Goal: Navigation & Orientation: Locate item on page

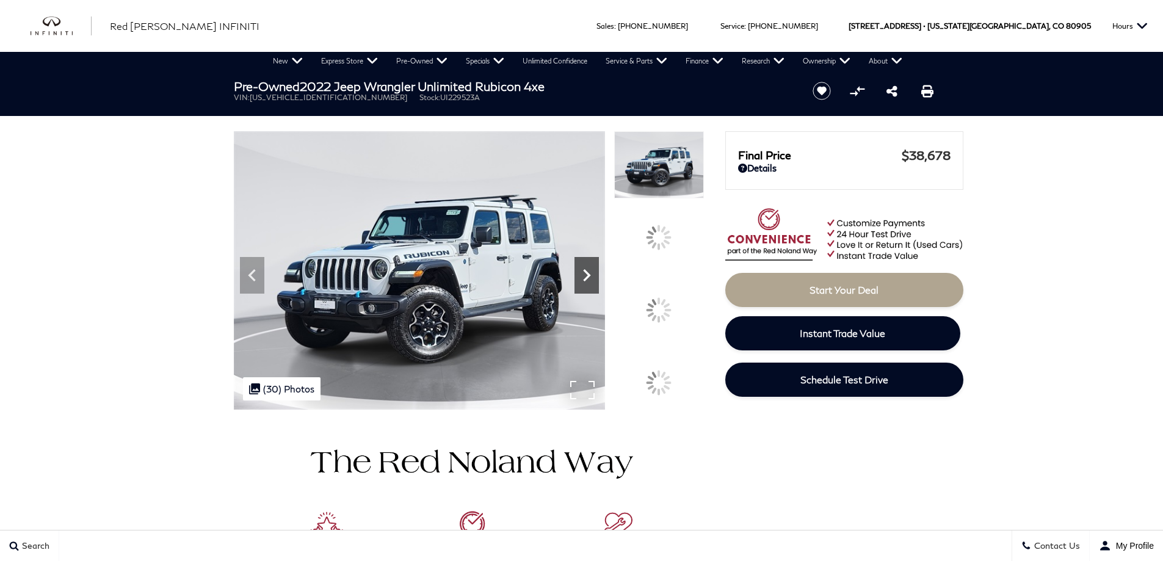
drag, startPoint x: 0, startPoint y: 0, endPoint x: 669, endPoint y: 298, distance: 732.5
click at [599, 287] on icon at bounding box center [586, 275] width 24 height 24
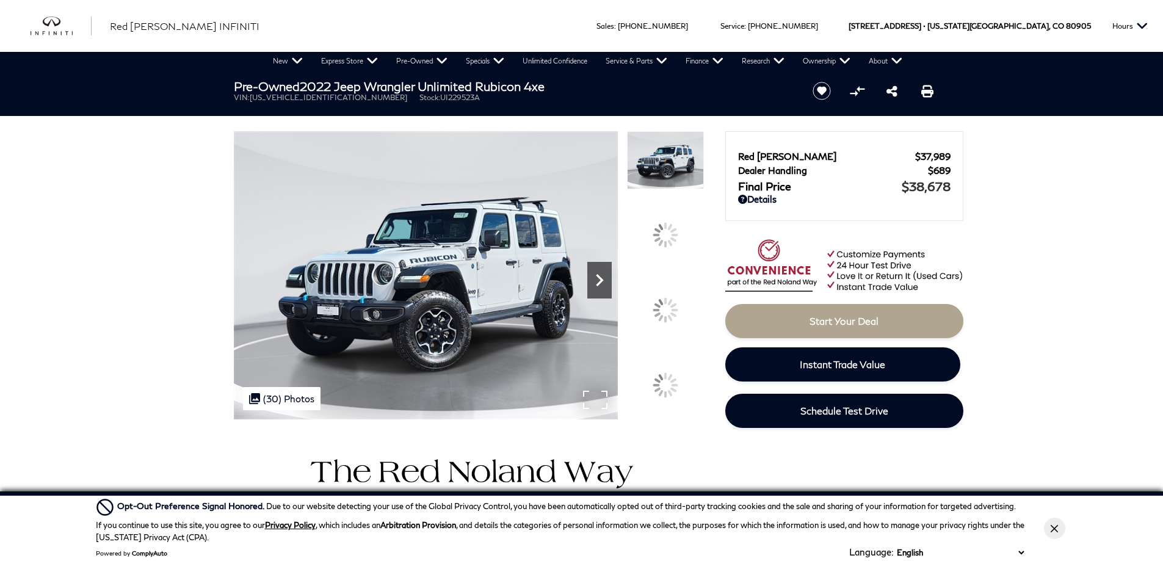
click at [670, 309] on div at bounding box center [665, 309] width 35 height 35
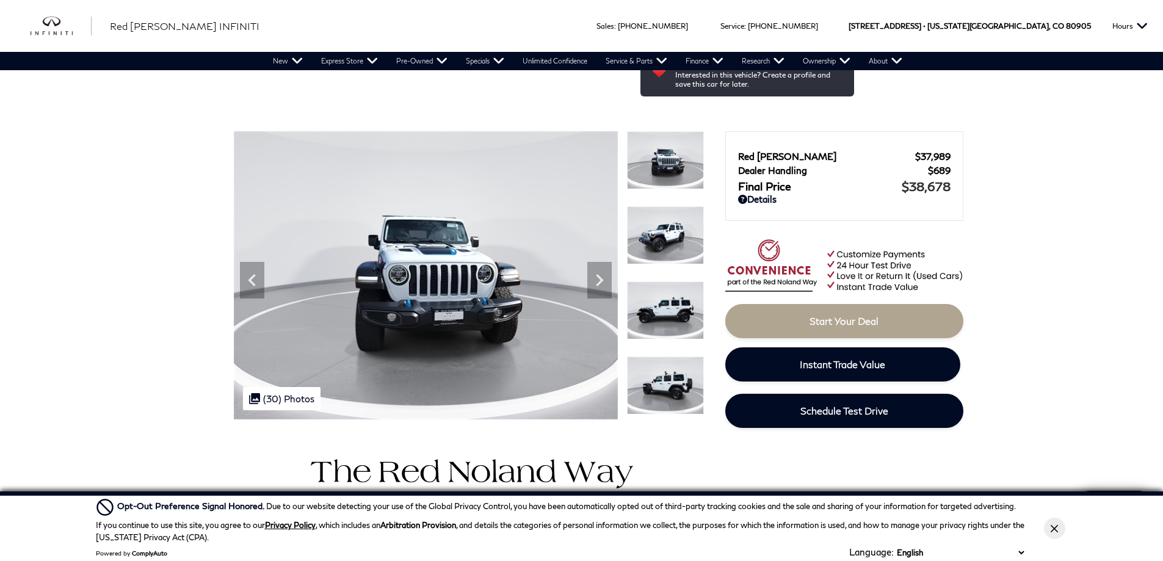
scroll to position [244, 0]
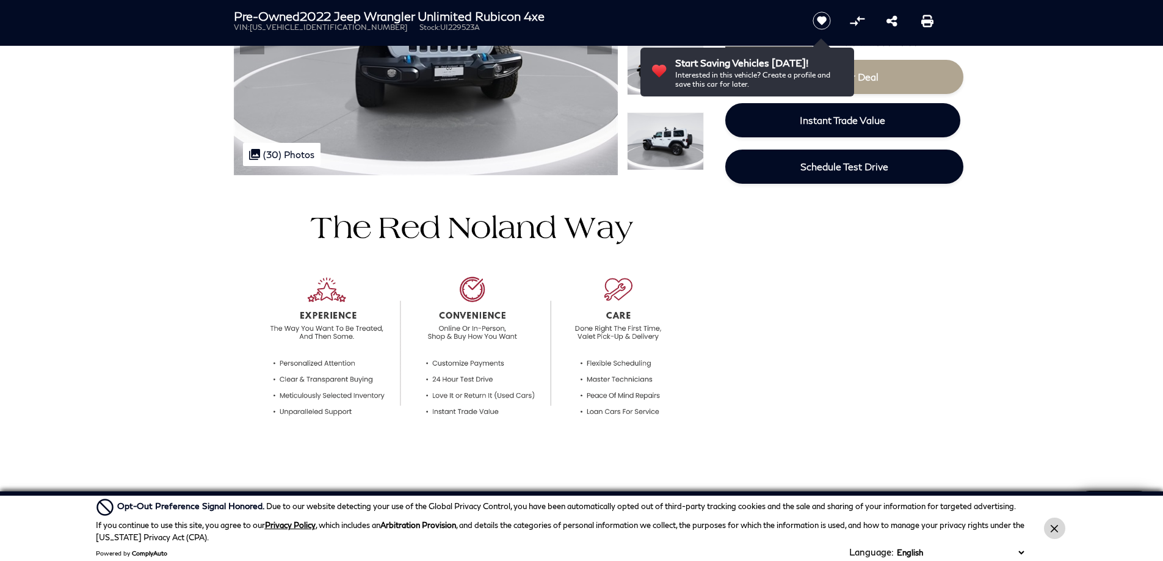
click at [1055, 527] on icon "Close Button" at bounding box center [1053, 528] width 7 height 7
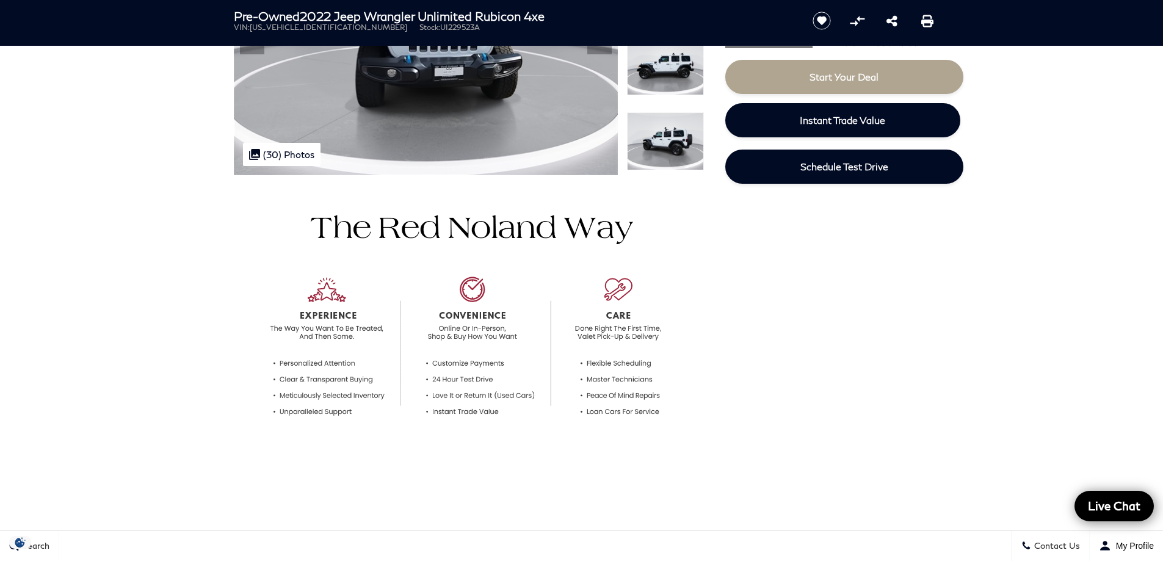
click at [897, 291] on div at bounding box center [581, 318] width 732 height 286
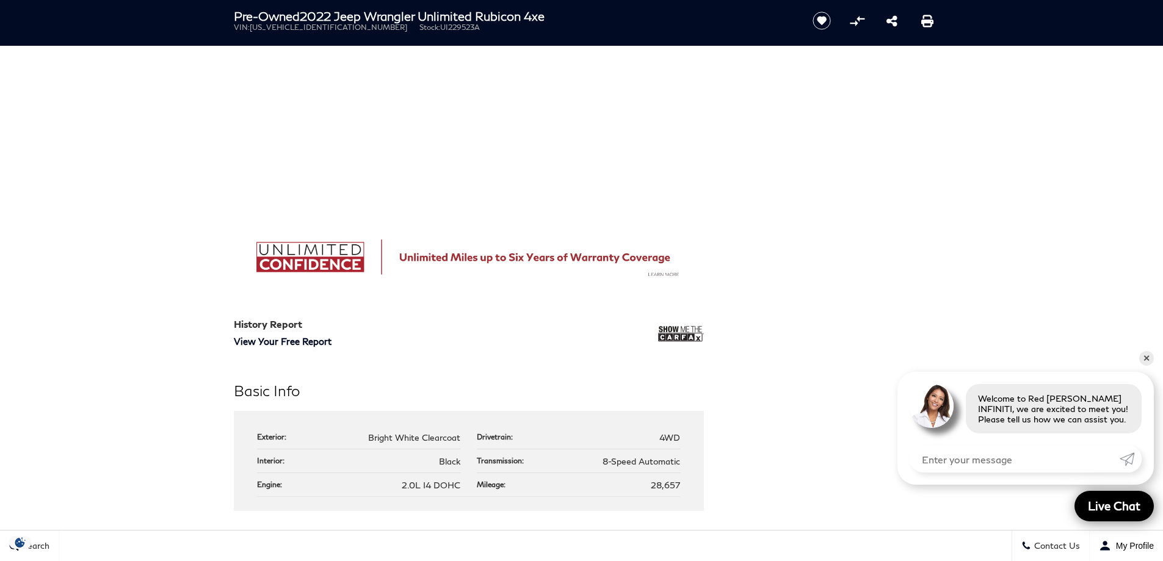
scroll to position [895, 0]
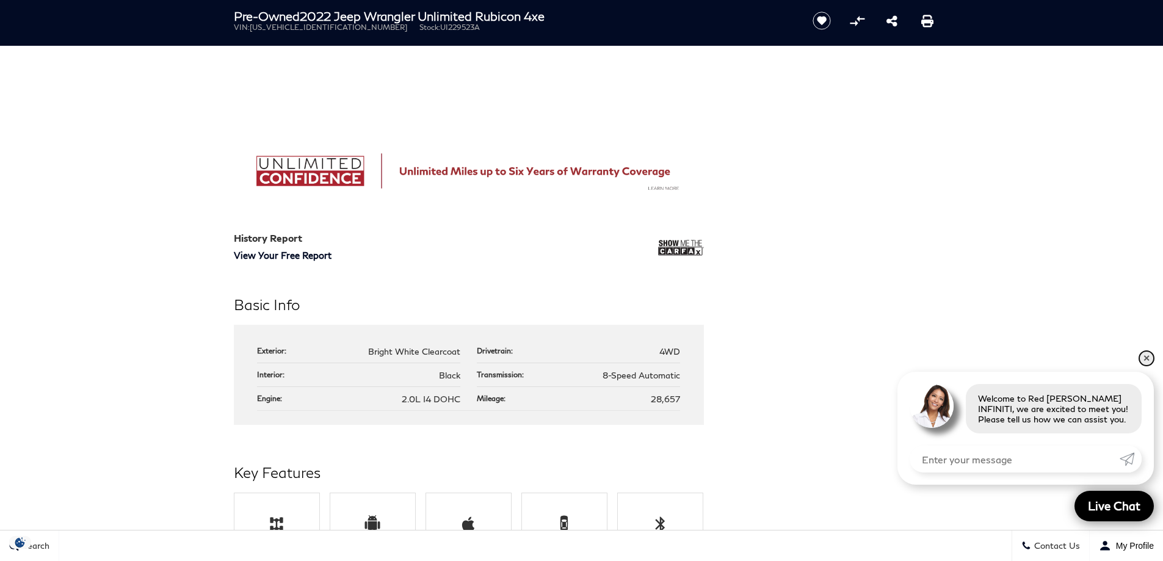
click at [1144, 359] on link "✕" at bounding box center [1146, 358] width 15 height 15
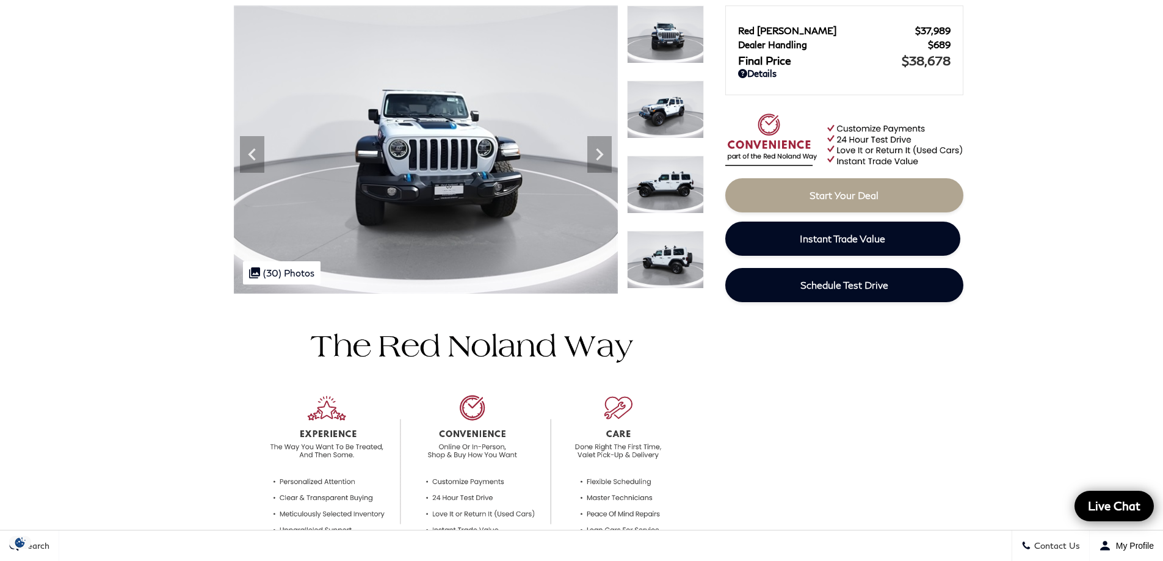
scroll to position [0, 0]
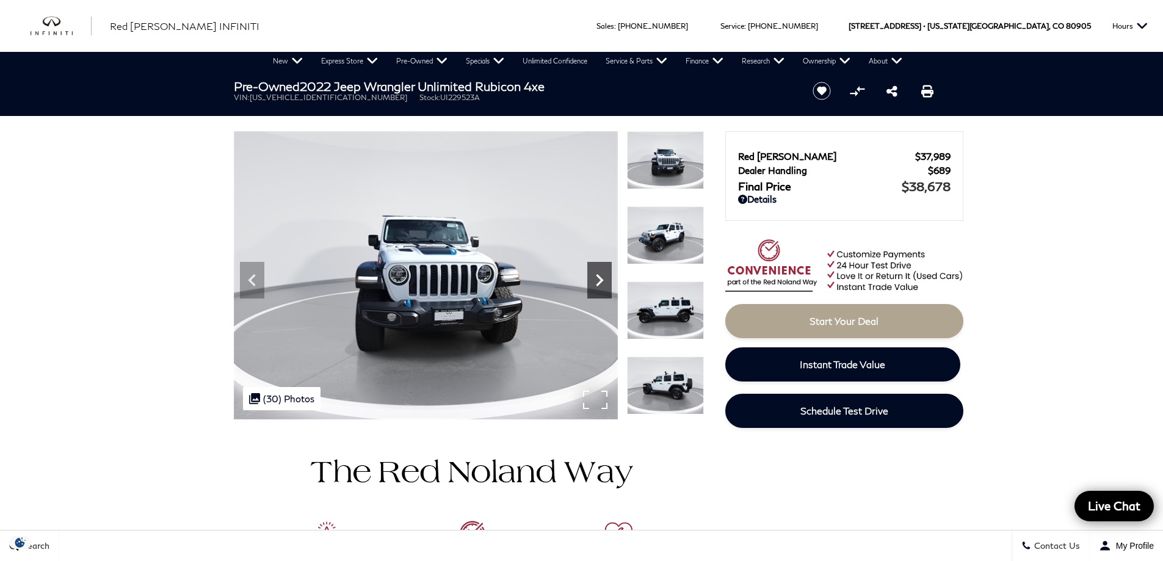
click at [596, 272] on icon "Next" at bounding box center [599, 280] width 24 height 24
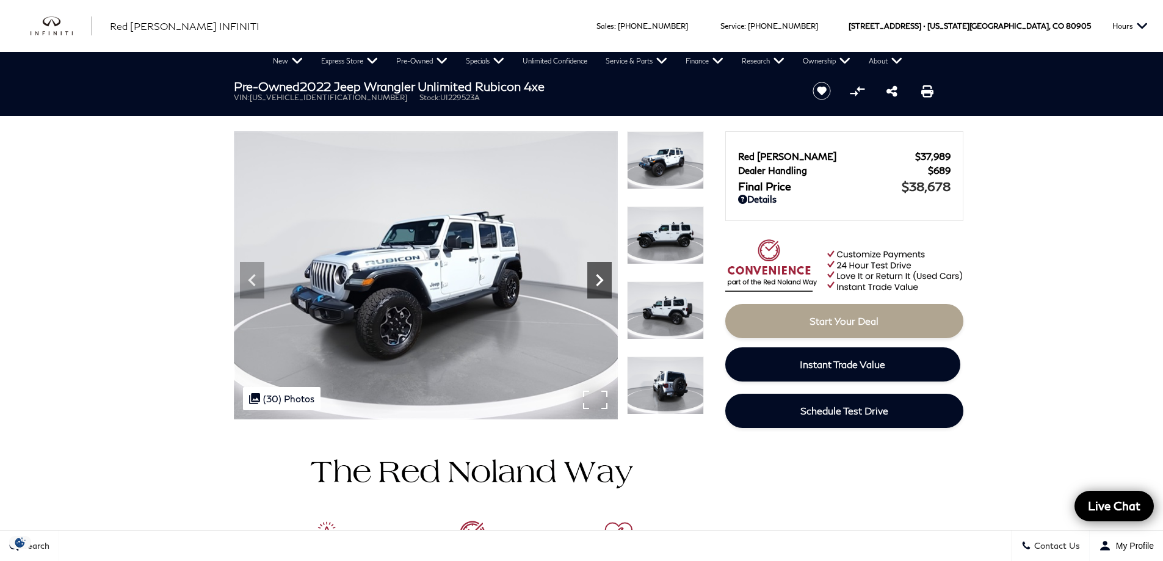
click at [601, 281] on icon "Next" at bounding box center [599, 280] width 7 height 12
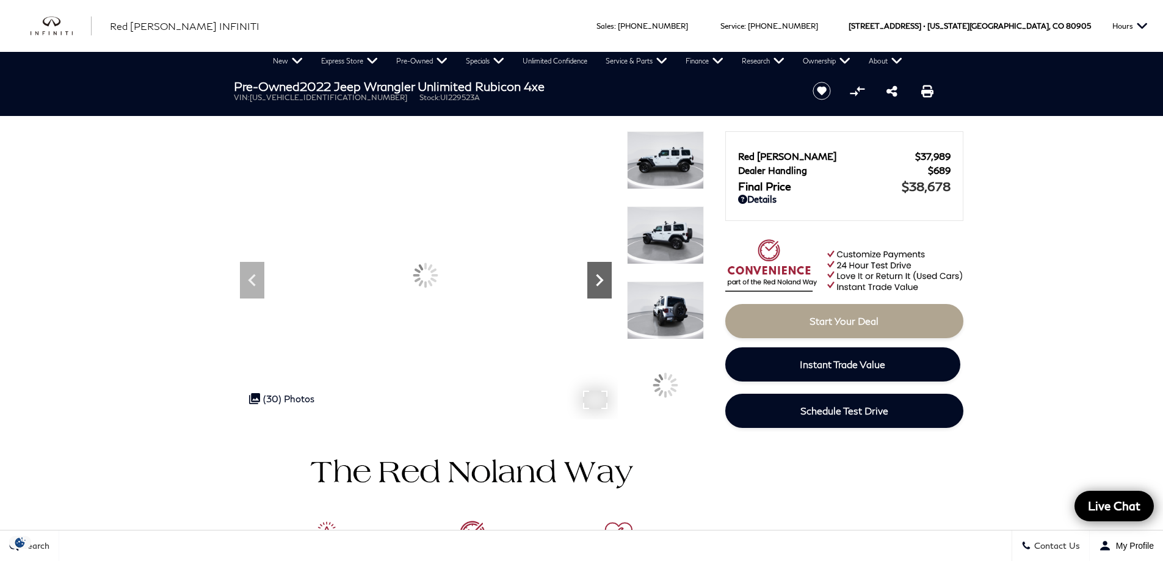
click at [601, 281] on icon "Next" at bounding box center [599, 280] width 7 height 12
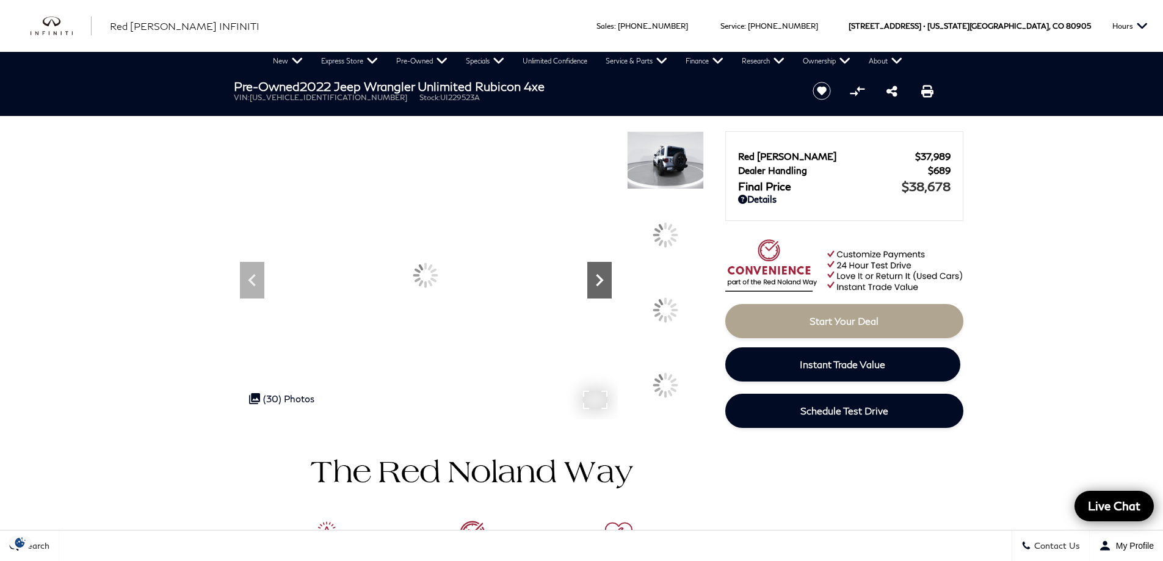
click at [601, 281] on icon "Next" at bounding box center [599, 280] width 7 height 12
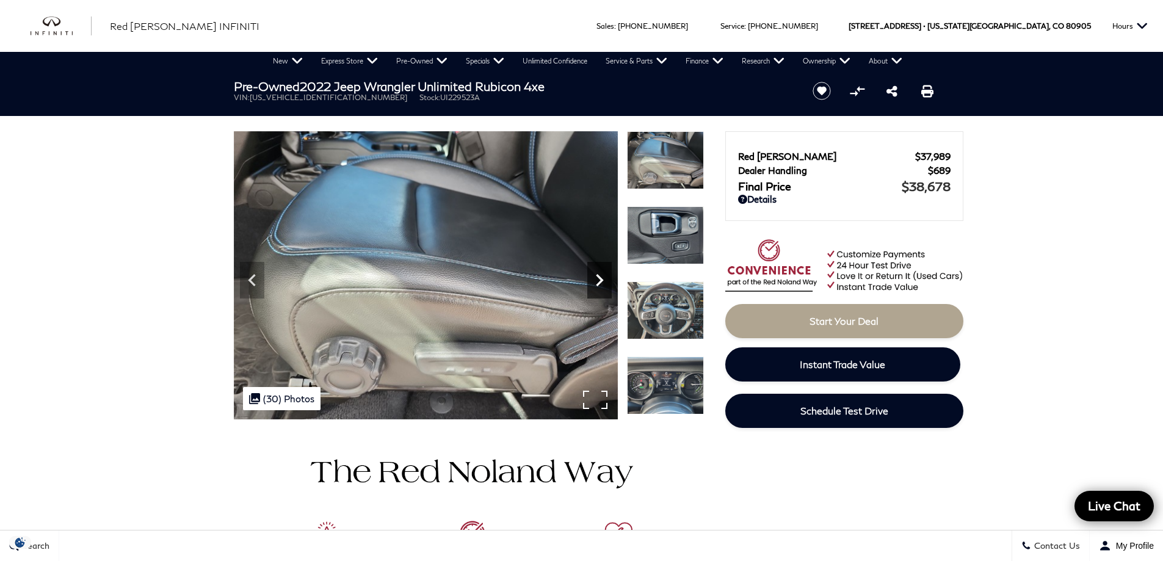
click at [601, 281] on icon "Next" at bounding box center [599, 280] width 7 height 12
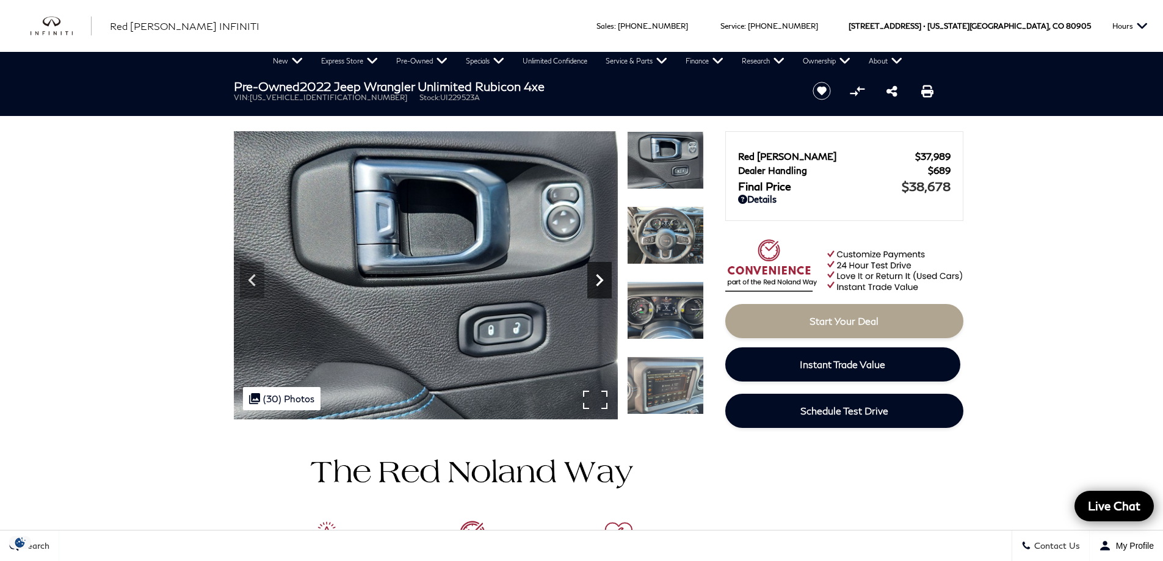
click at [601, 281] on icon "Next" at bounding box center [599, 280] width 7 height 12
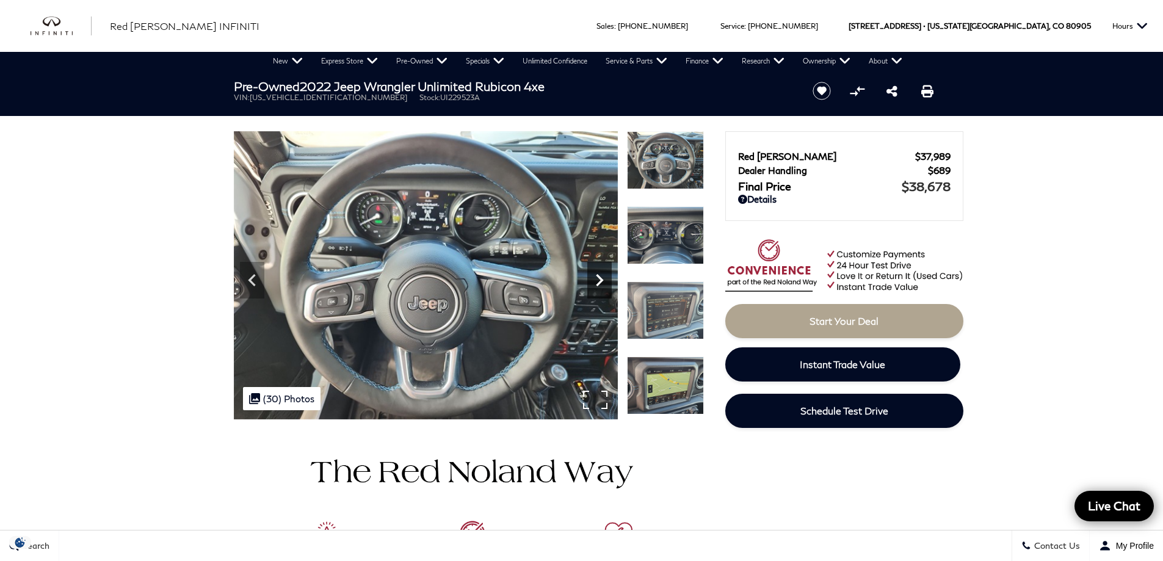
click at [601, 281] on icon "Next" at bounding box center [599, 280] width 7 height 12
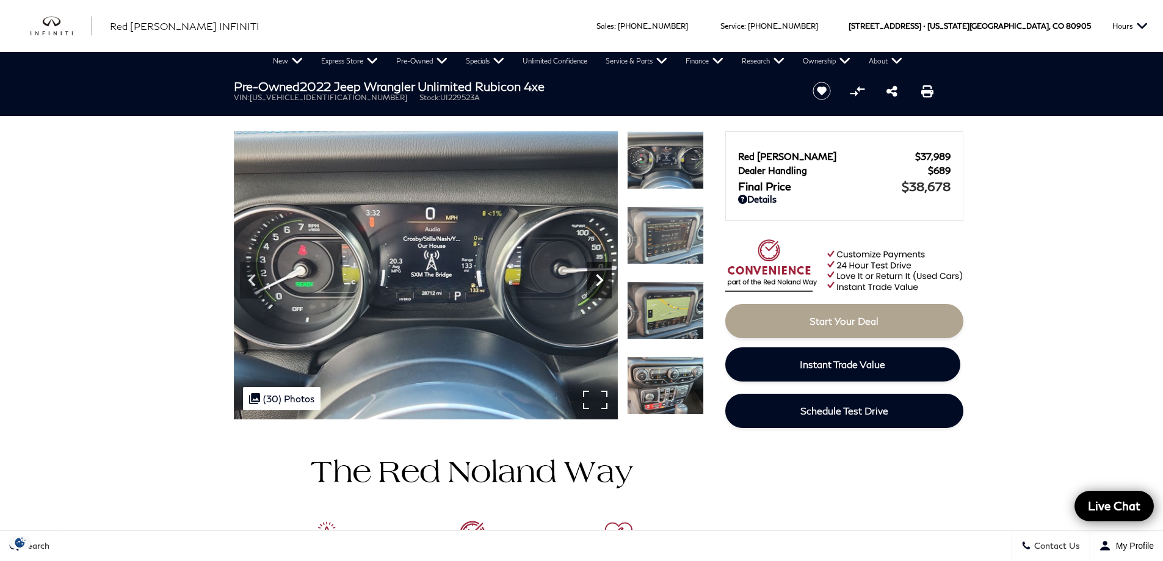
click at [601, 281] on icon "Next" at bounding box center [599, 280] width 7 height 12
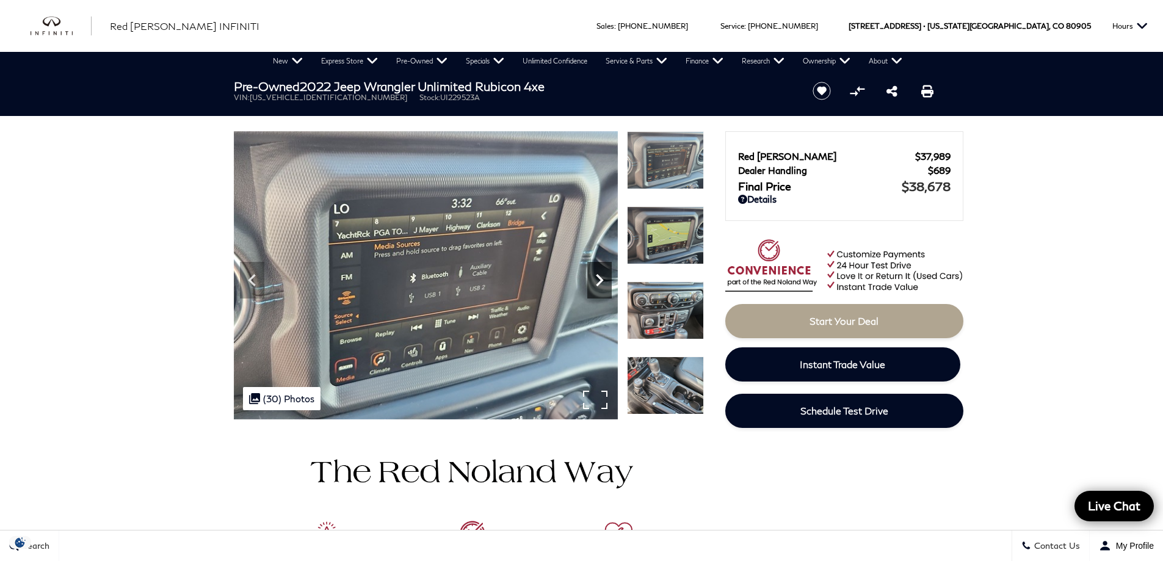
click at [601, 281] on icon "Next" at bounding box center [599, 280] width 7 height 12
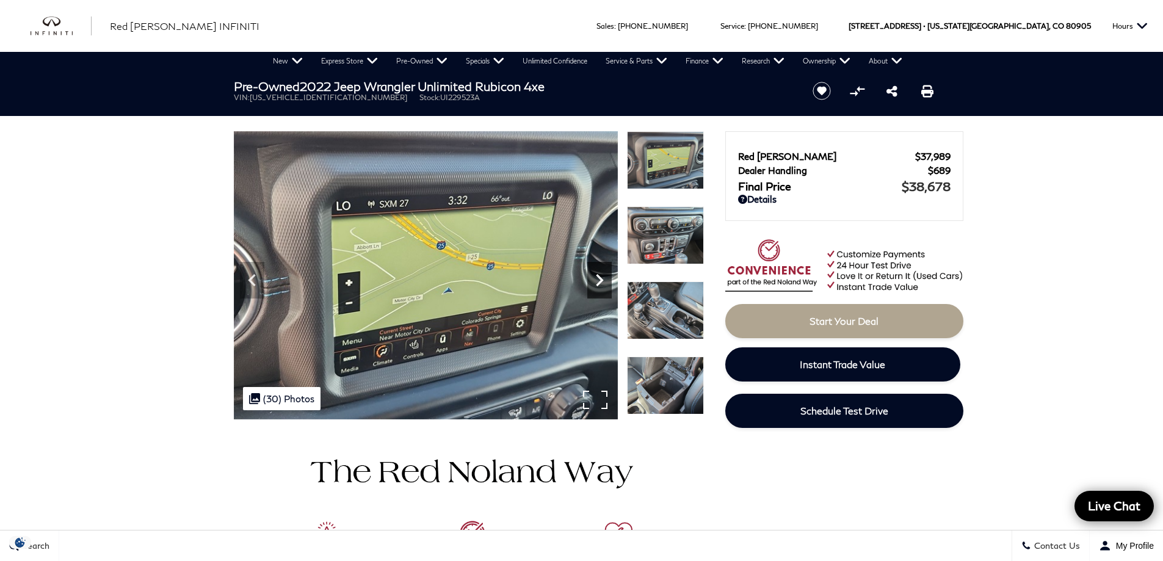
click at [601, 281] on icon "Next" at bounding box center [599, 280] width 7 height 12
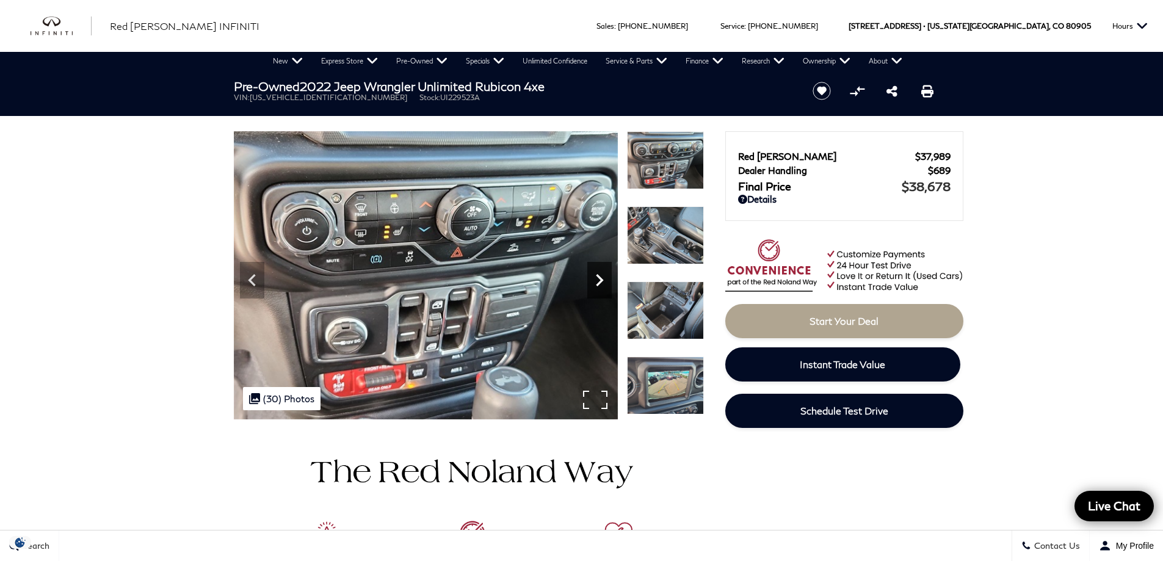
click at [601, 281] on icon "Next" at bounding box center [599, 280] width 7 height 12
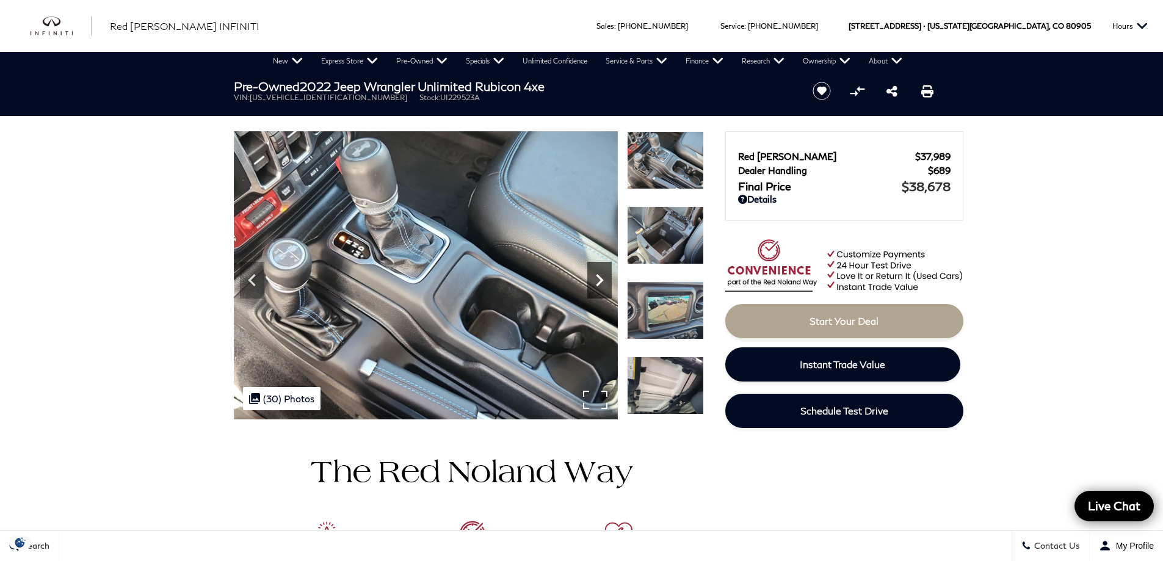
click at [601, 281] on icon "Next" at bounding box center [599, 280] width 7 height 12
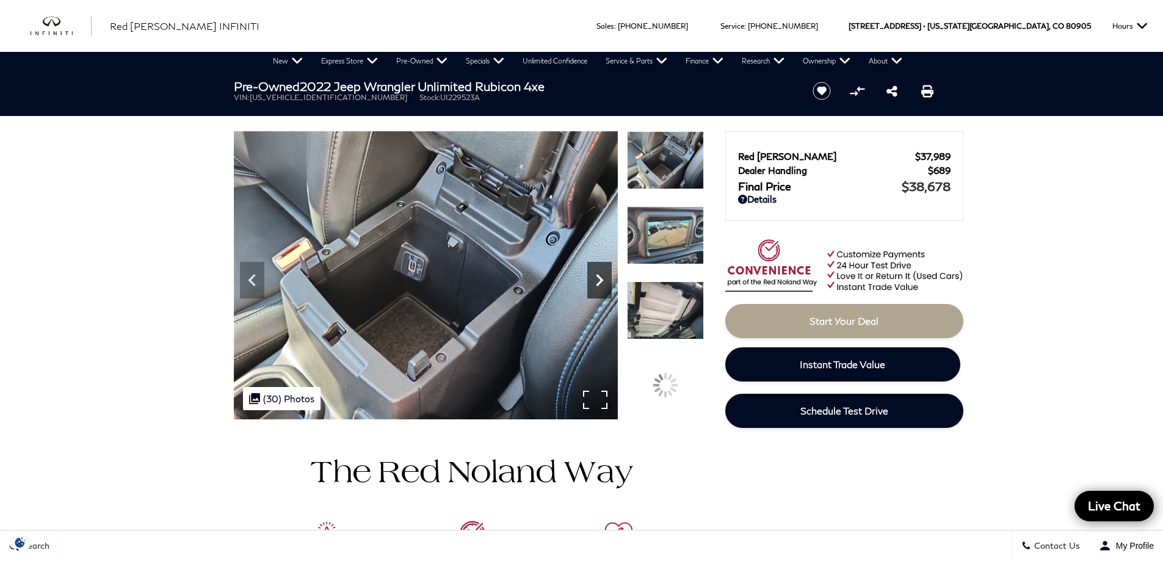
click at [601, 281] on icon "Next" at bounding box center [599, 280] width 7 height 12
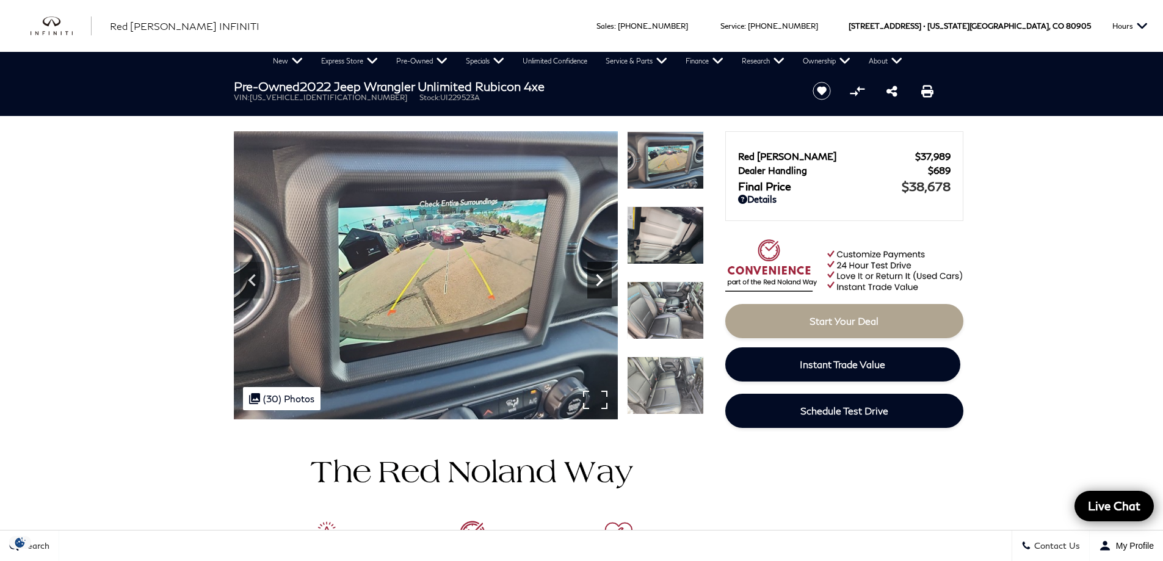
click at [601, 281] on icon "Next" at bounding box center [599, 280] width 7 height 12
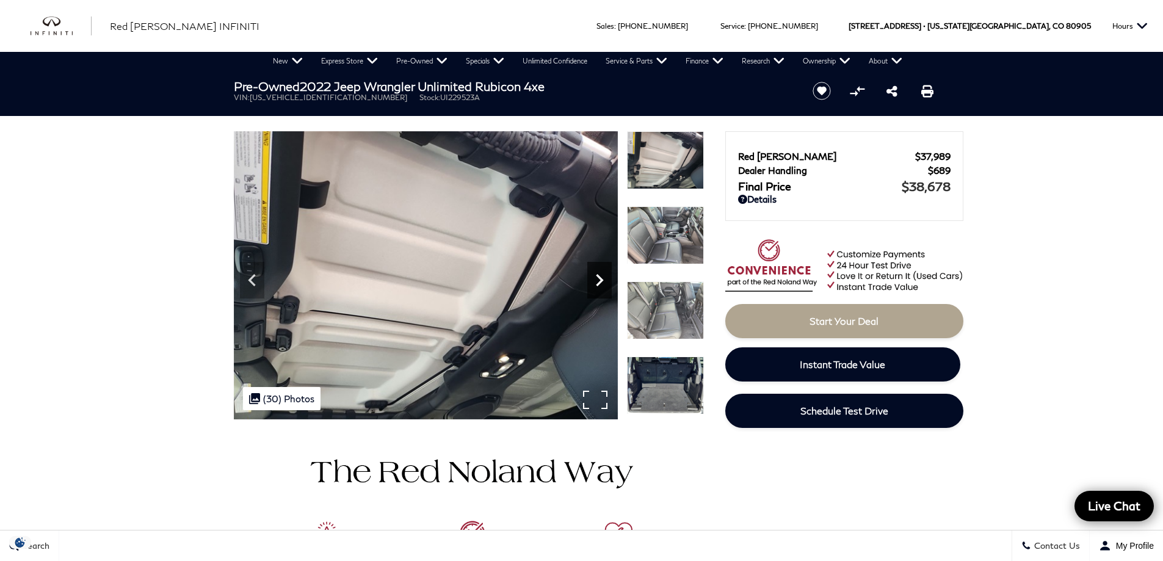
click at [601, 281] on icon "Next" at bounding box center [599, 280] width 7 height 12
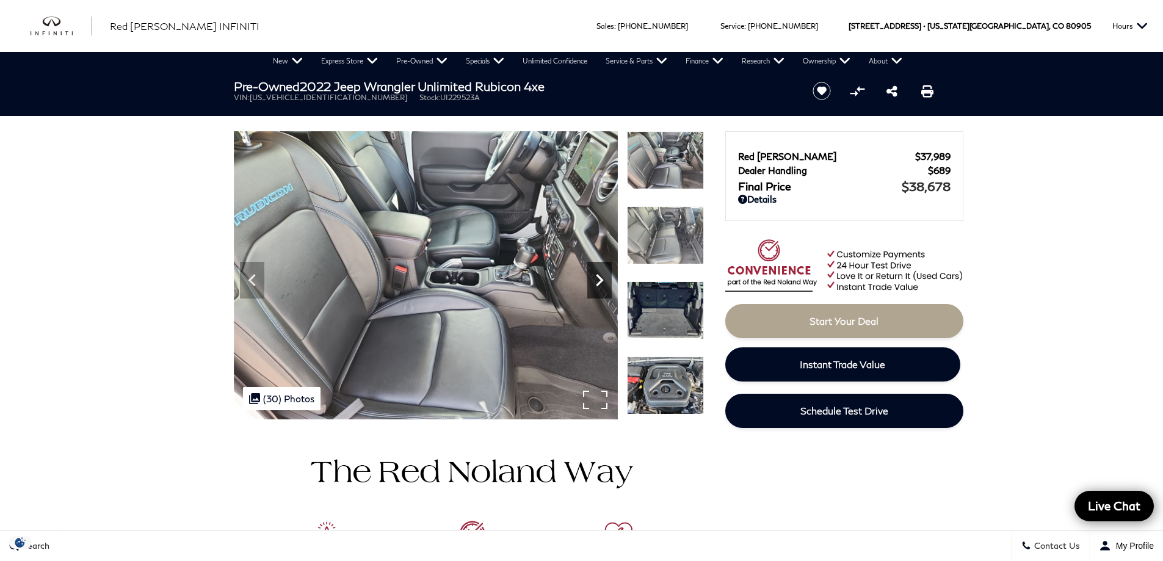
click at [601, 281] on icon "Next" at bounding box center [599, 280] width 7 height 12
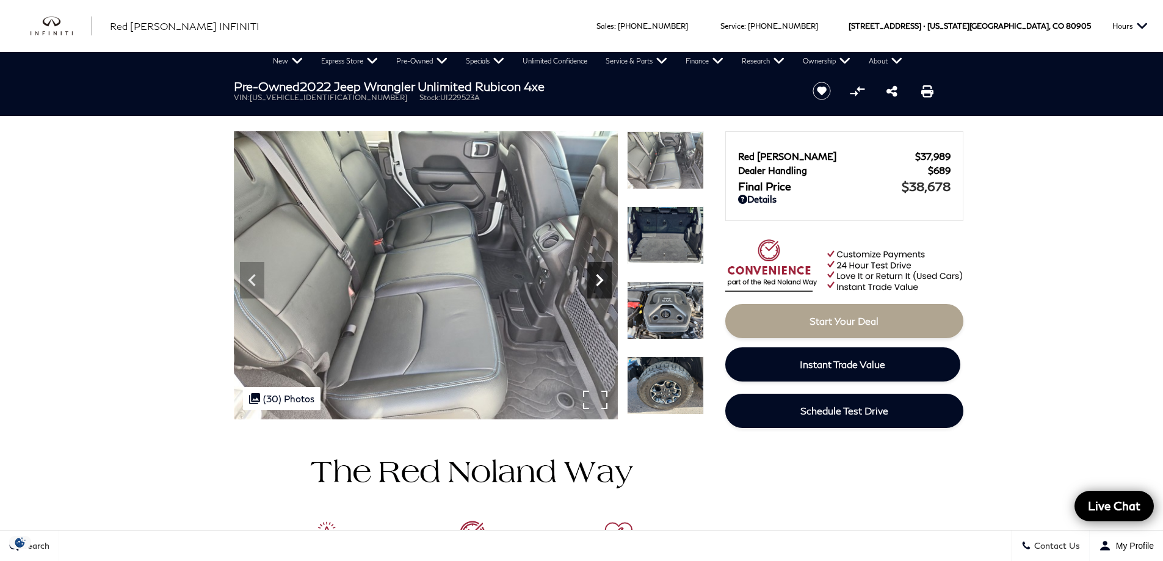
click at [601, 281] on icon "Next" at bounding box center [599, 280] width 7 height 12
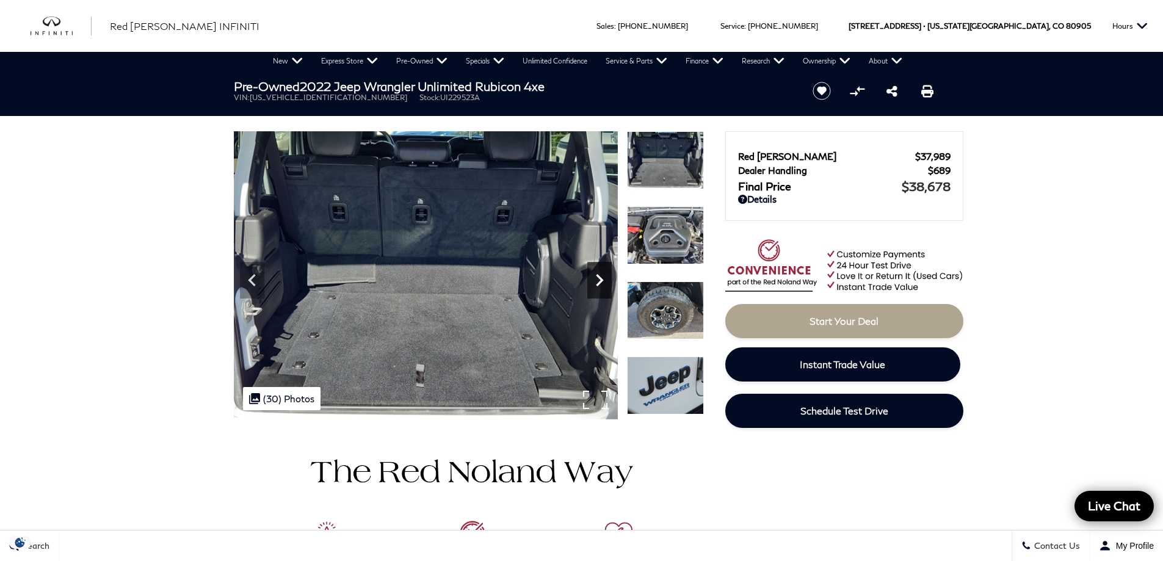
click at [601, 281] on icon "Next" at bounding box center [599, 280] width 7 height 12
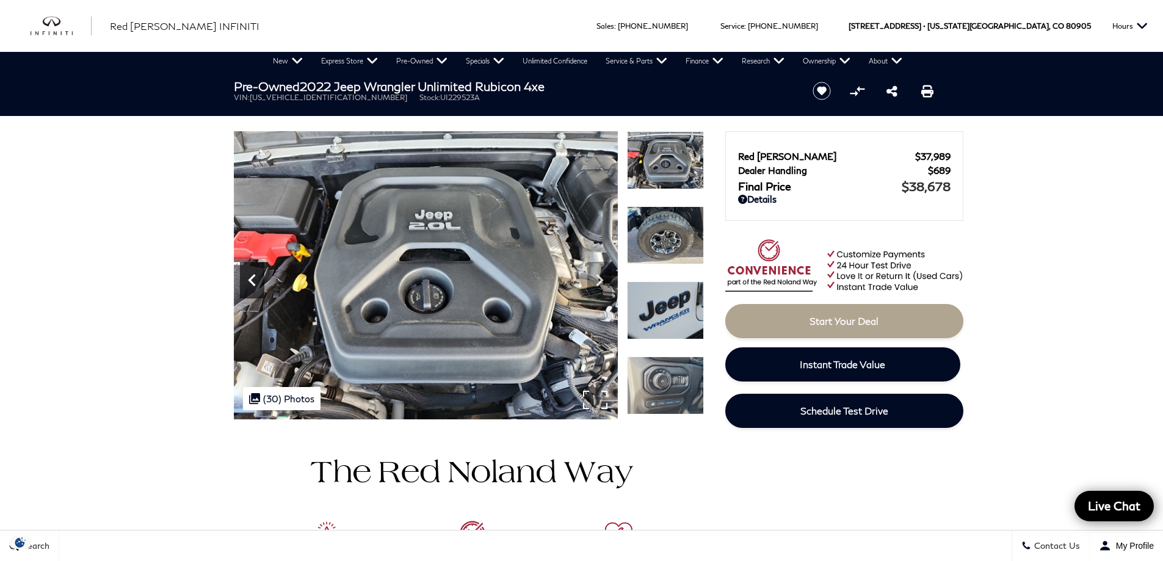
click at [250, 281] on icon "Previous" at bounding box center [251, 280] width 7 height 12
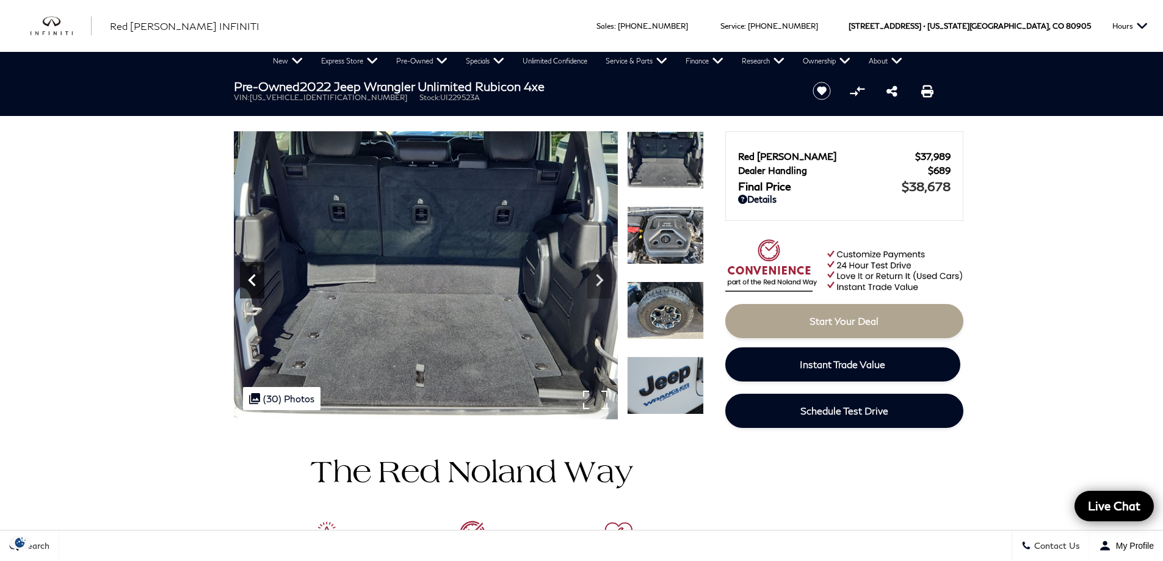
click at [250, 282] on icon "Previous" at bounding box center [251, 280] width 7 height 12
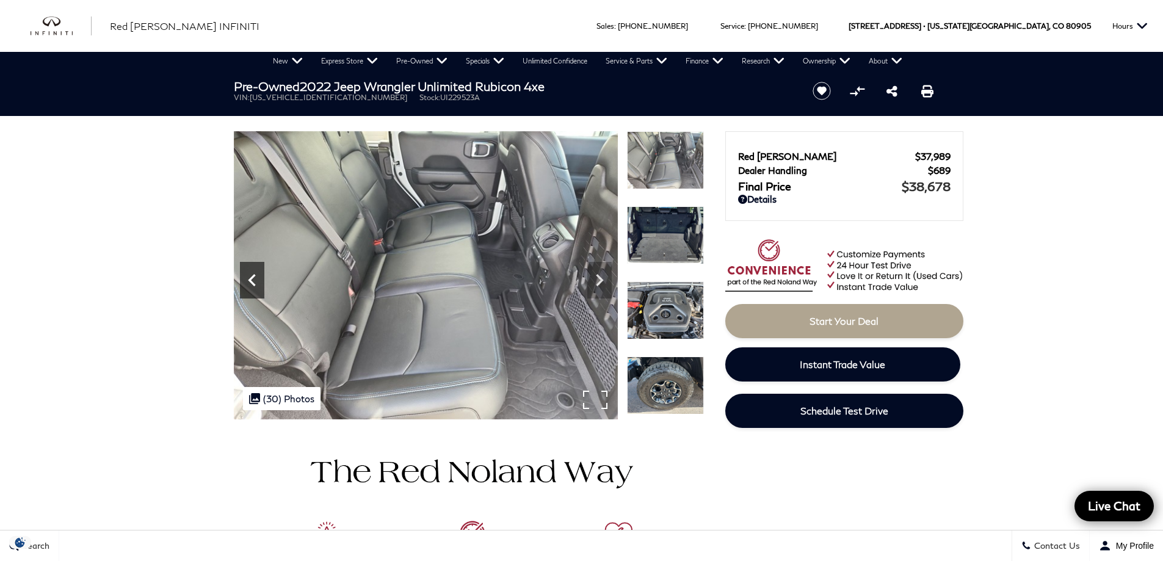
click at [250, 282] on icon "Previous" at bounding box center [251, 280] width 7 height 12
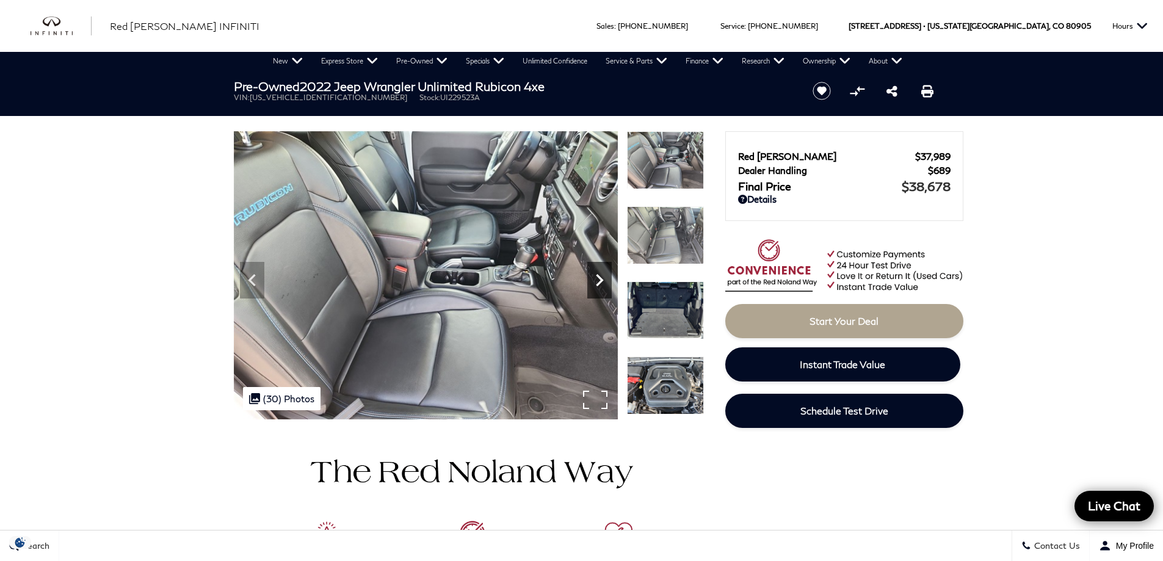
click at [599, 278] on icon "Next" at bounding box center [599, 280] width 7 height 12
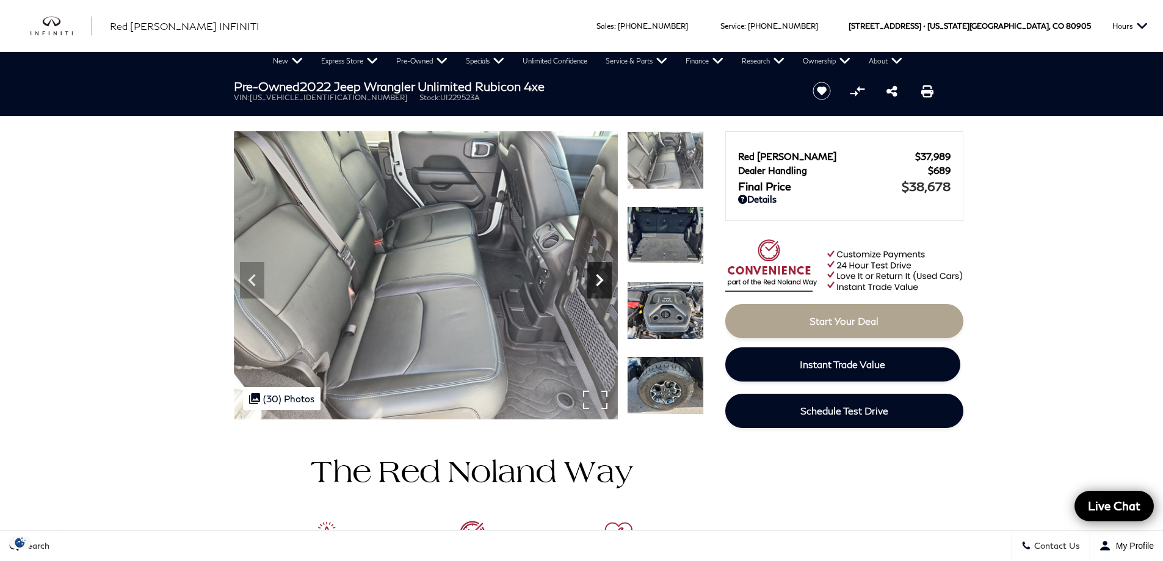
click at [599, 278] on icon "Next" at bounding box center [599, 280] width 7 height 12
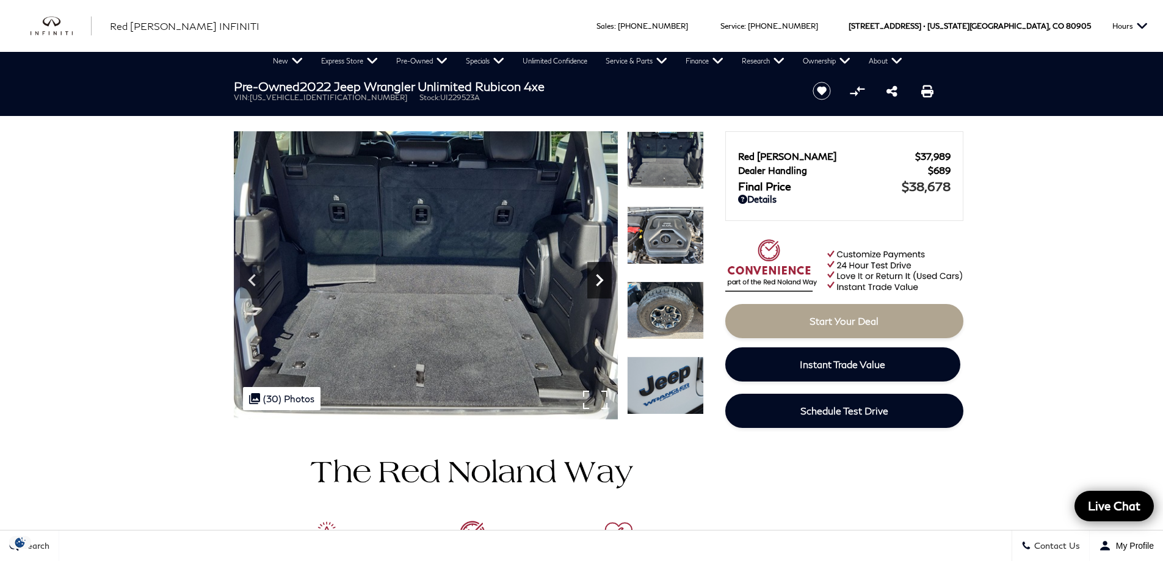
click at [599, 278] on icon "Next" at bounding box center [599, 280] width 7 height 12
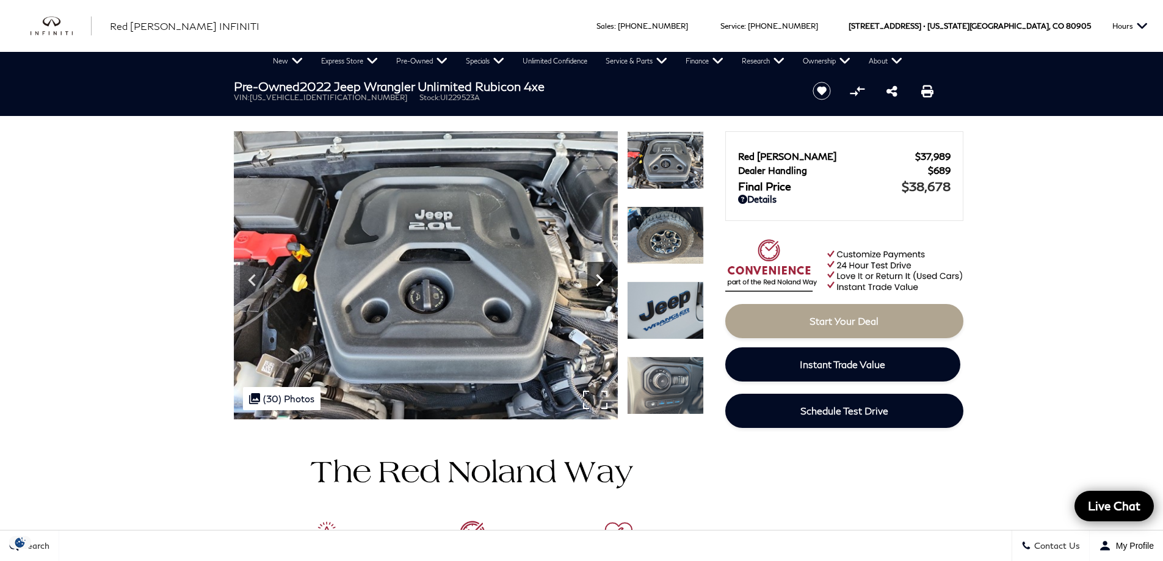
click at [599, 278] on icon "Next" at bounding box center [599, 280] width 7 height 12
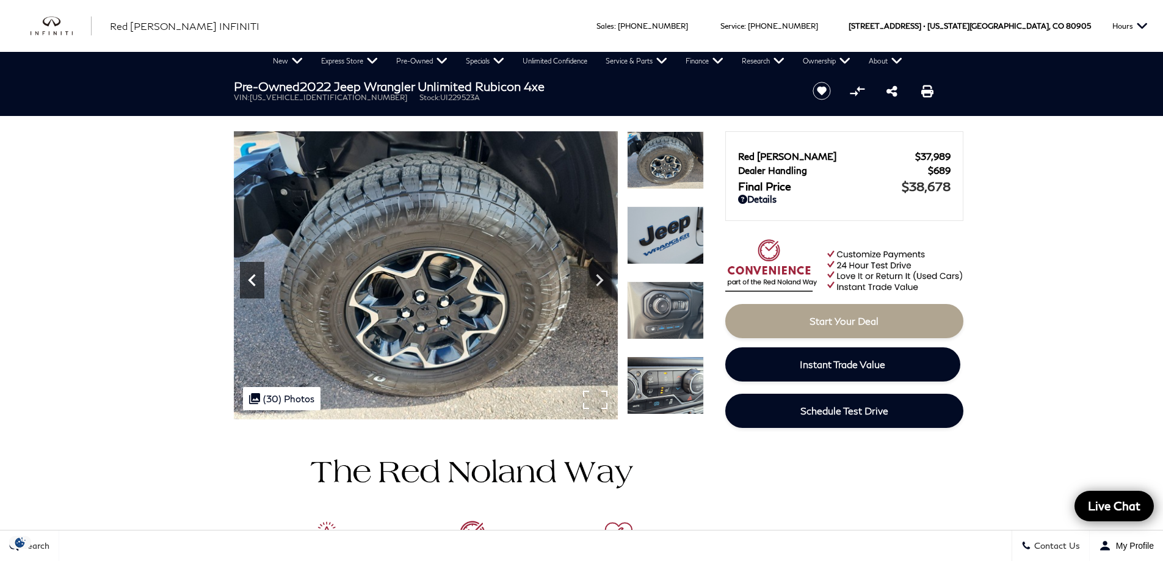
click at [249, 281] on icon "Previous" at bounding box center [251, 280] width 7 height 12
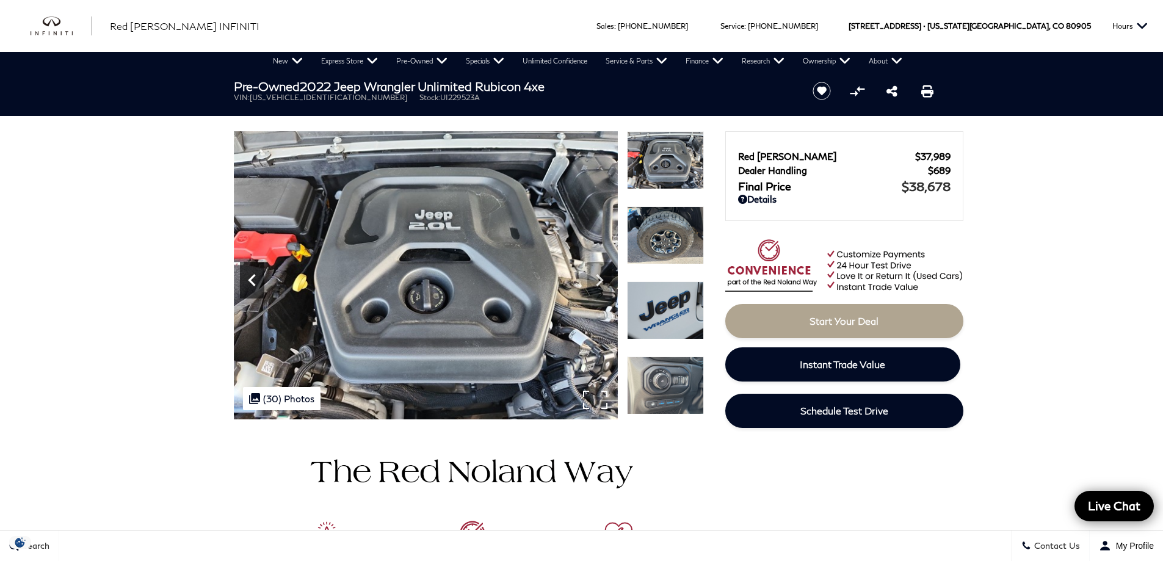
click at [249, 281] on icon "Previous" at bounding box center [251, 280] width 7 height 12
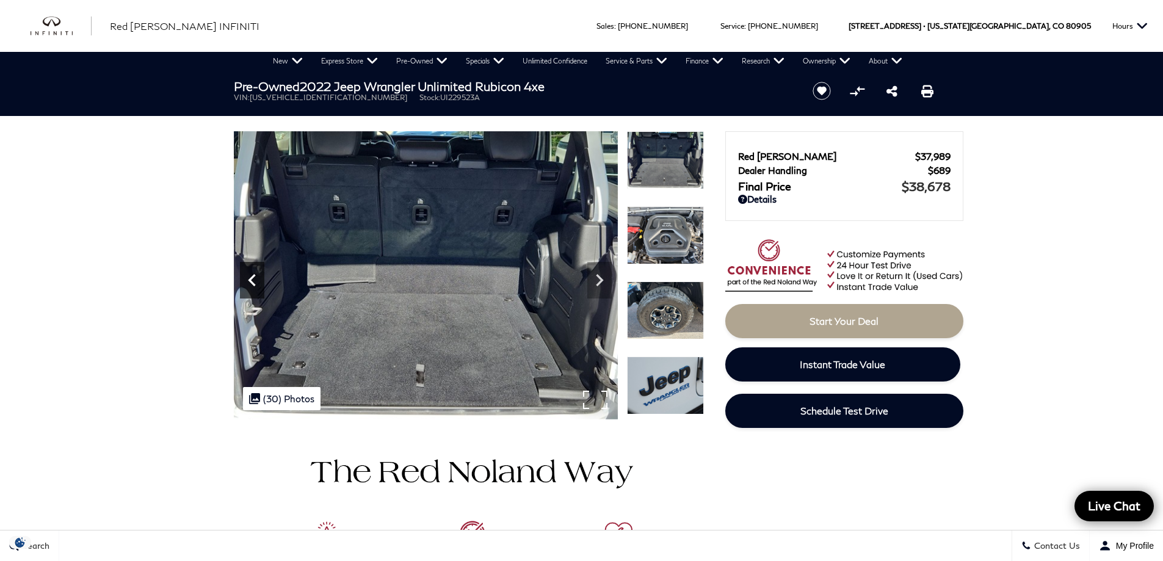
click at [249, 282] on icon "Previous" at bounding box center [252, 280] width 24 height 24
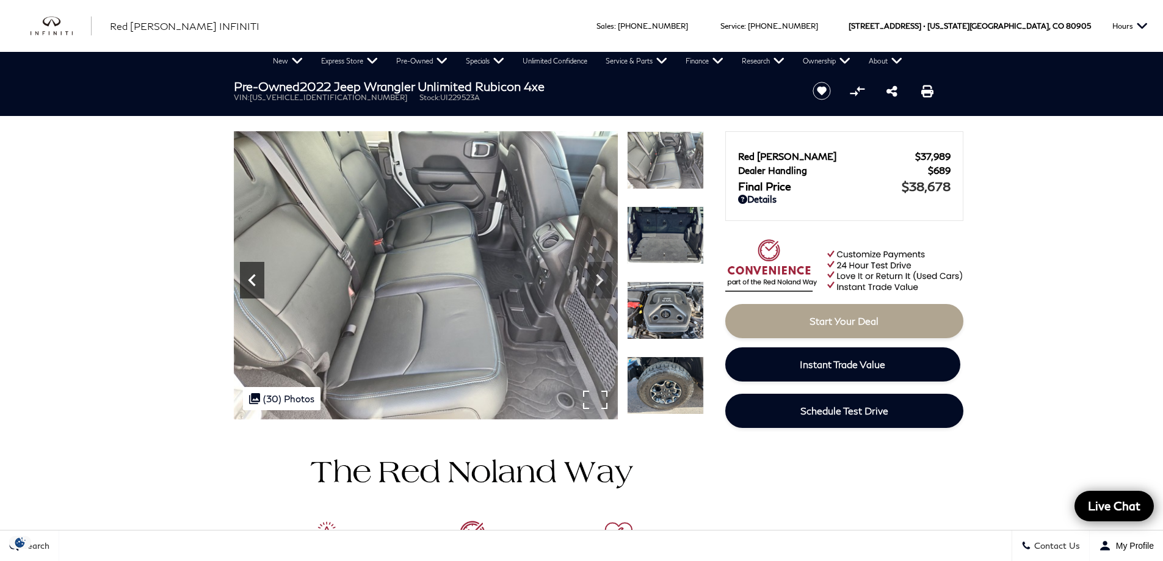
click at [249, 282] on icon "Previous" at bounding box center [252, 280] width 24 height 24
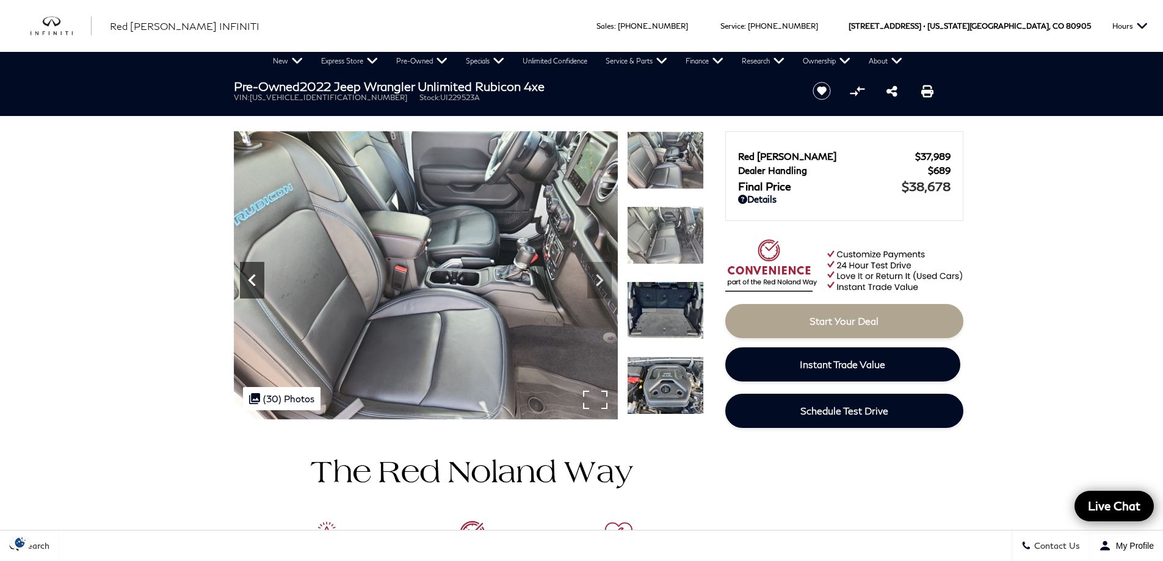
click at [249, 282] on icon "Previous" at bounding box center [252, 280] width 24 height 24
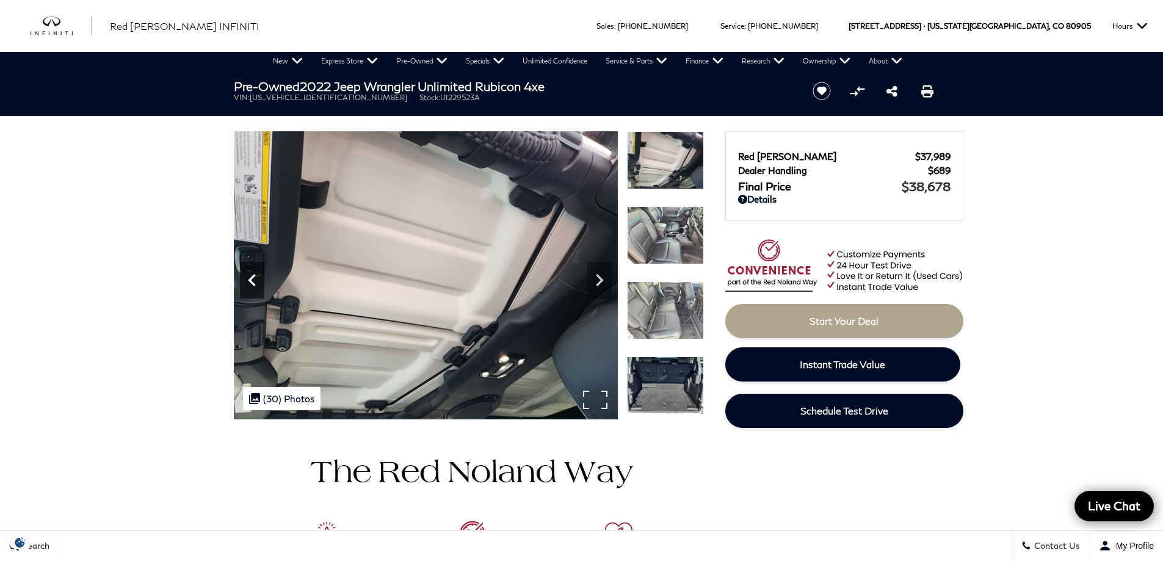
click at [249, 282] on icon "Previous" at bounding box center [252, 280] width 24 height 24
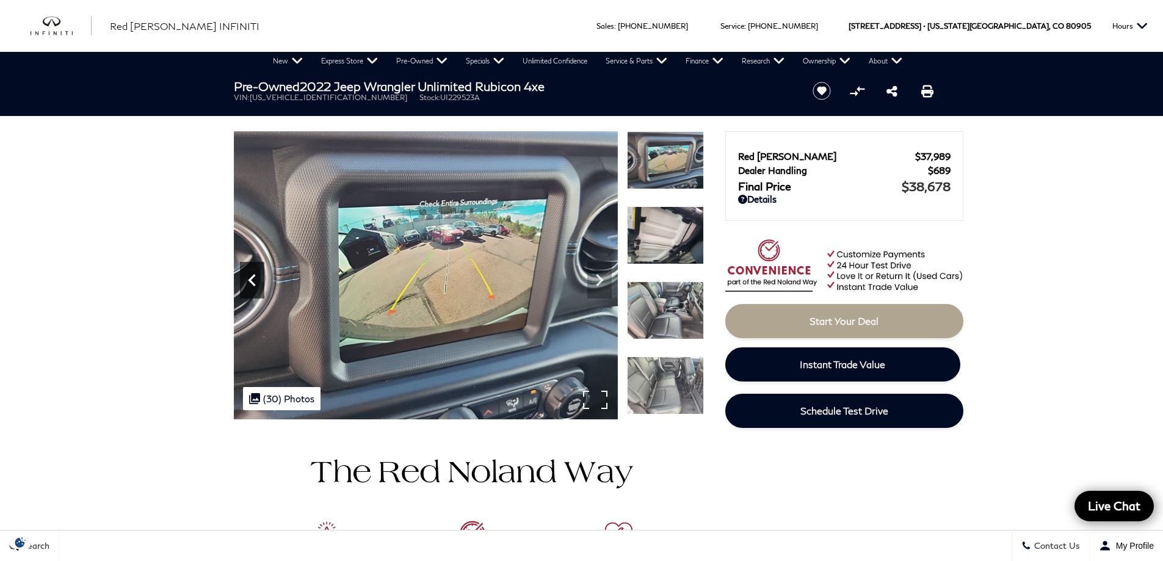
click at [249, 282] on icon "Previous" at bounding box center [252, 280] width 24 height 24
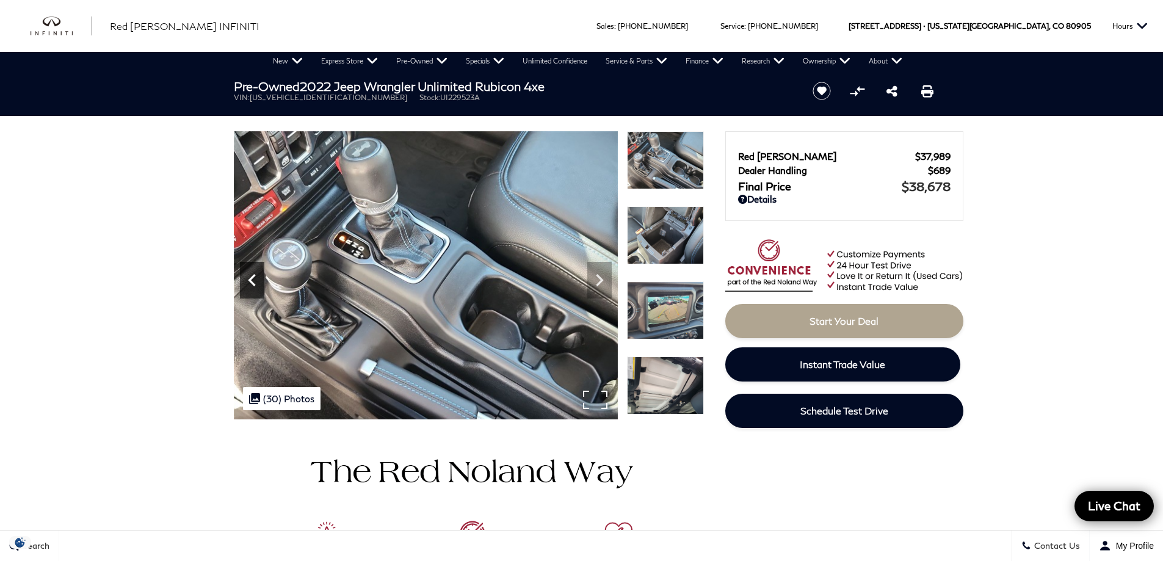
click at [249, 282] on icon "Previous" at bounding box center [252, 280] width 24 height 24
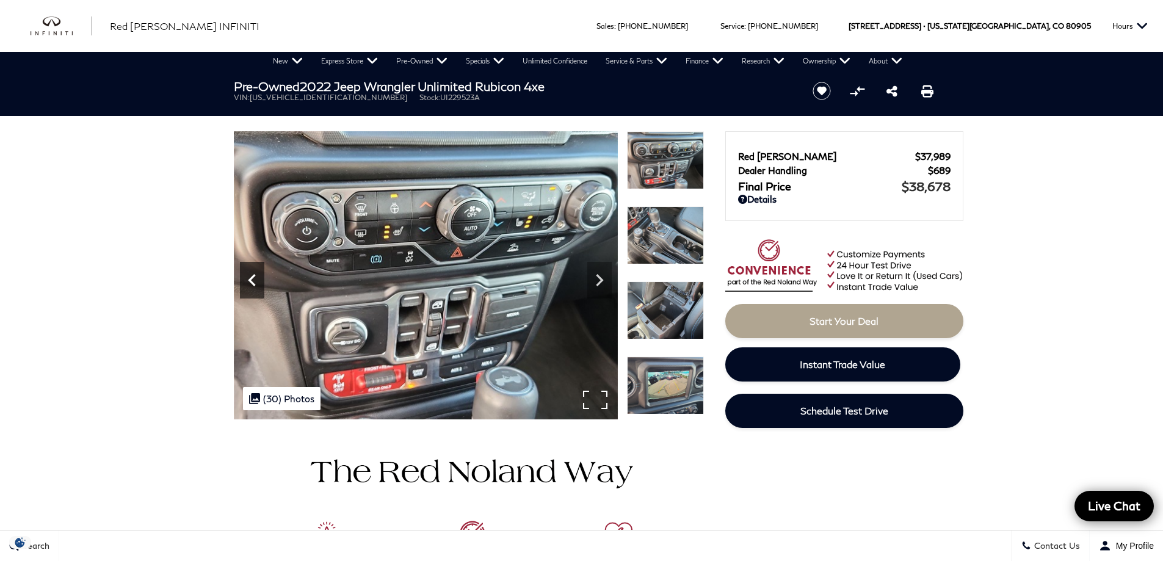
click at [249, 282] on icon "Previous" at bounding box center [252, 280] width 24 height 24
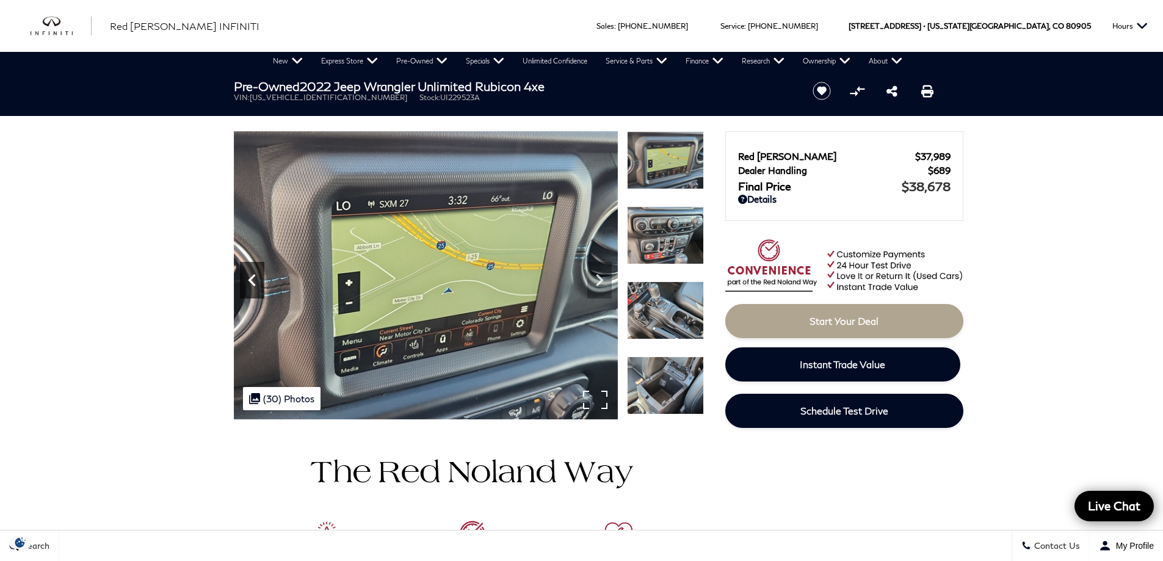
click at [249, 282] on icon "Previous" at bounding box center [252, 280] width 24 height 24
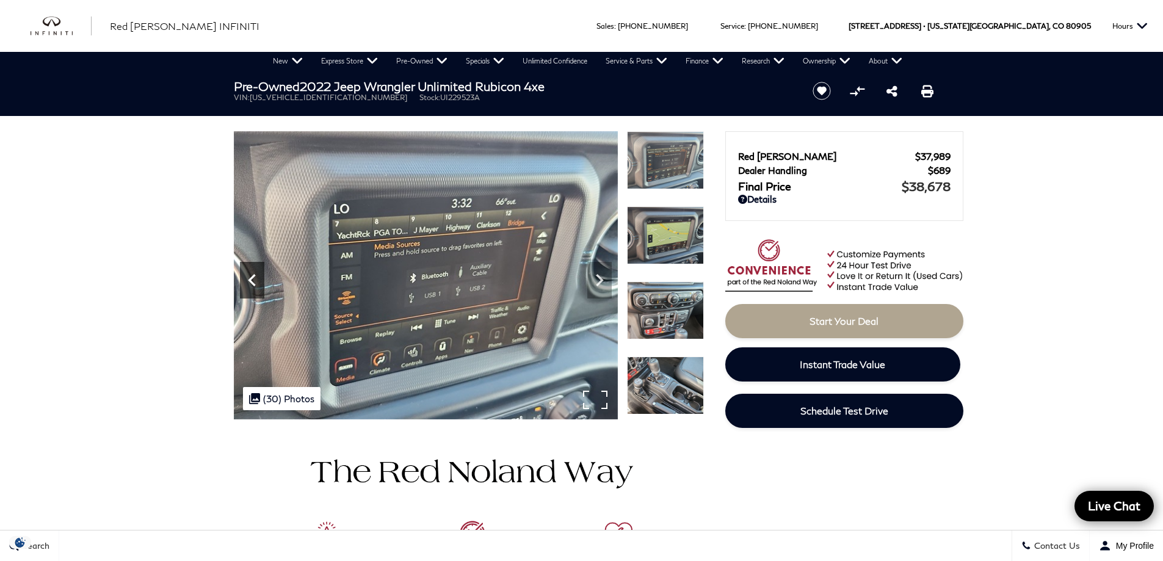
click at [249, 282] on icon "Previous" at bounding box center [252, 280] width 24 height 24
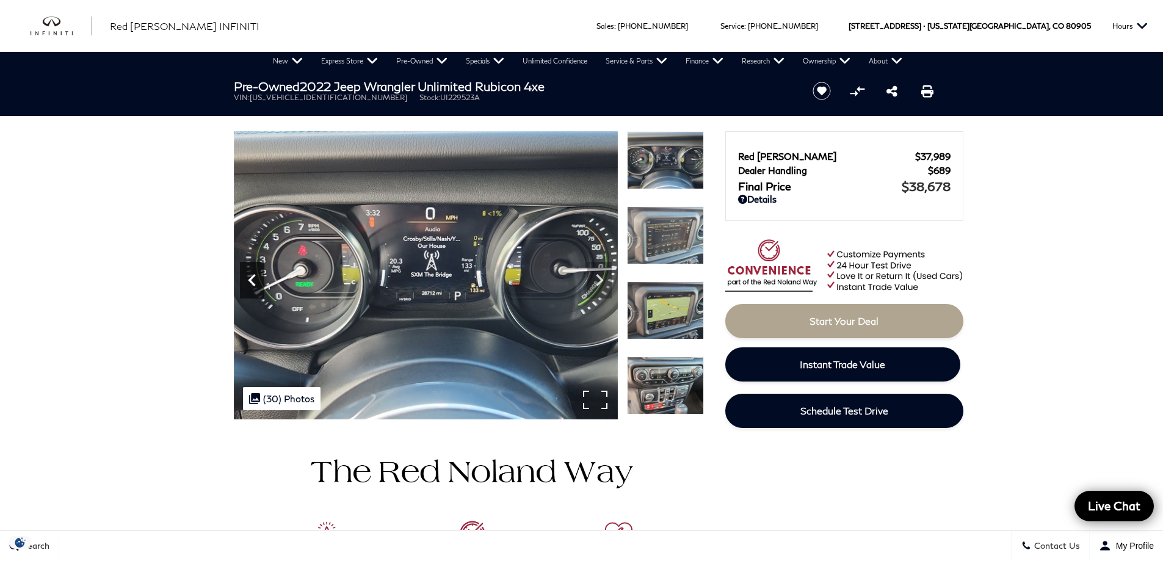
click at [249, 282] on icon "Previous" at bounding box center [252, 280] width 24 height 24
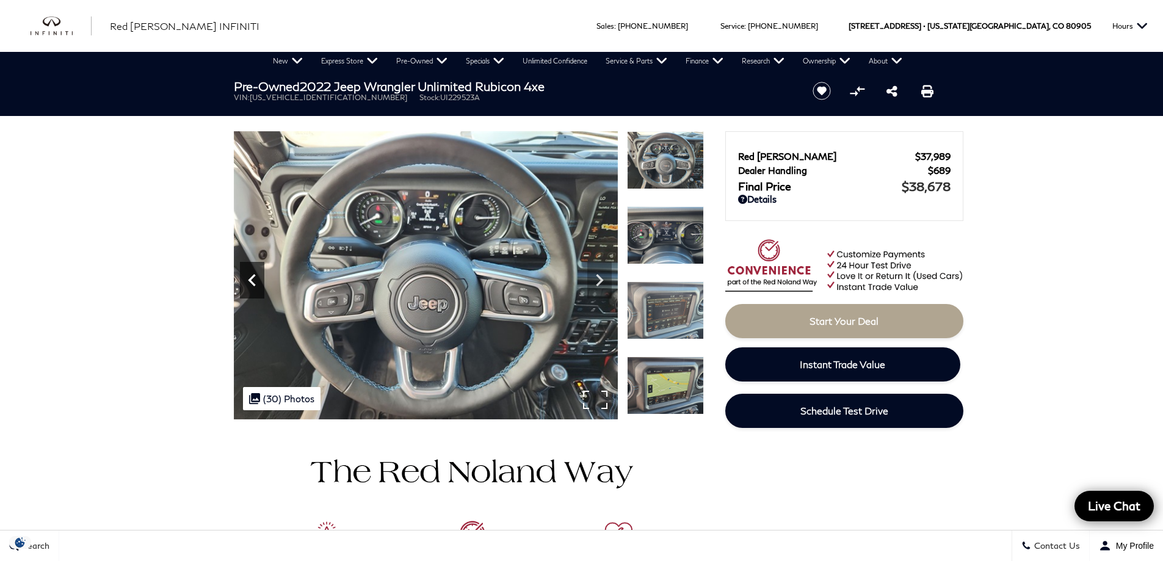
click at [249, 282] on icon "Previous" at bounding box center [252, 280] width 24 height 24
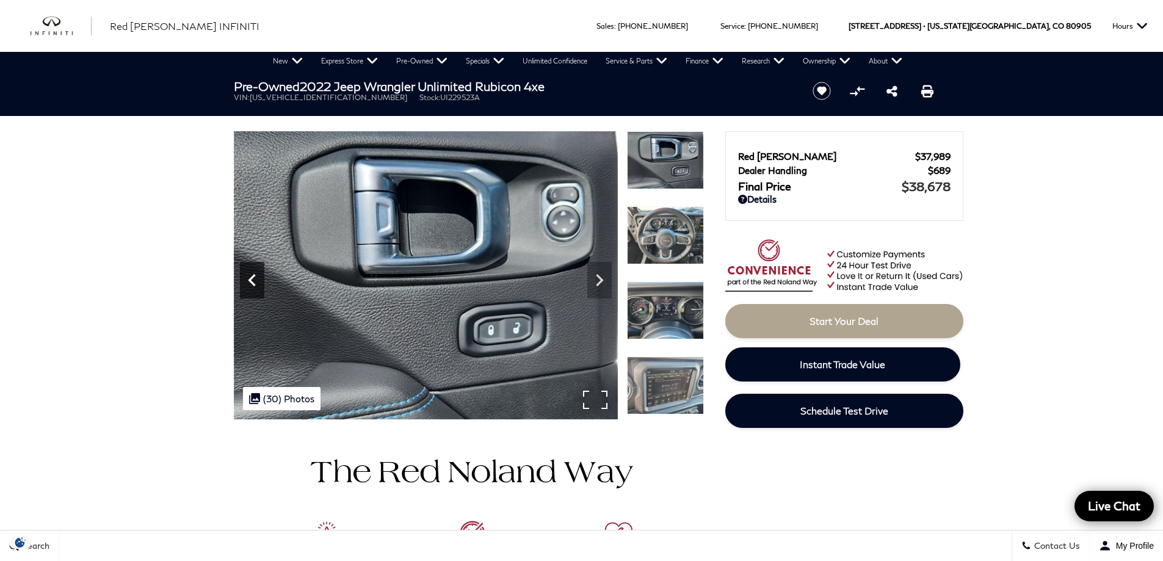
click at [249, 282] on icon "Previous" at bounding box center [252, 280] width 24 height 24
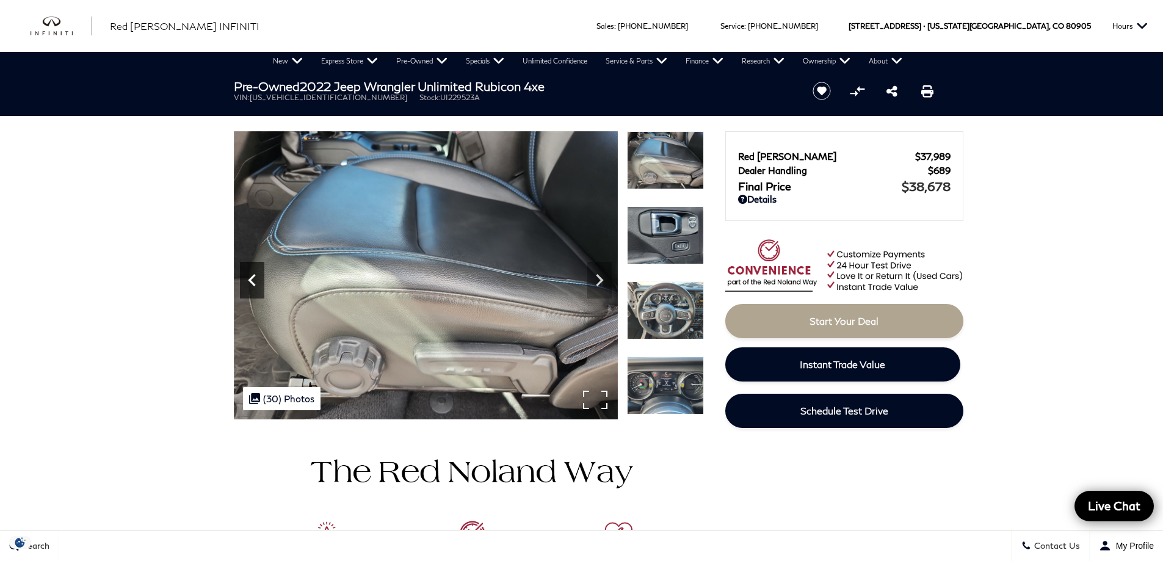
click at [249, 282] on icon "Previous" at bounding box center [252, 280] width 24 height 24
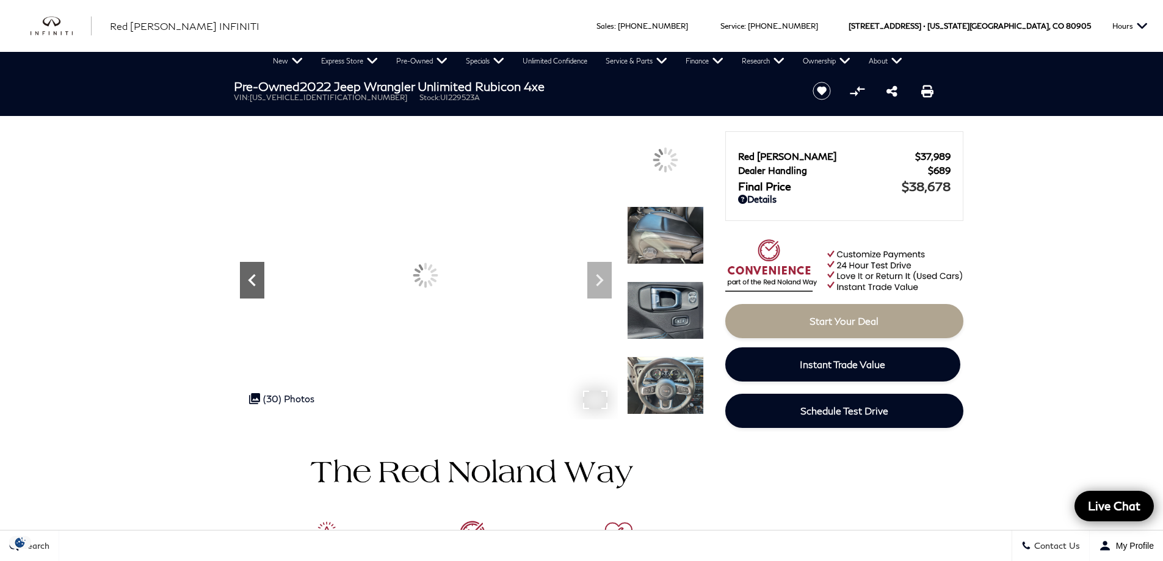
click at [249, 282] on icon "Previous" at bounding box center [252, 280] width 24 height 24
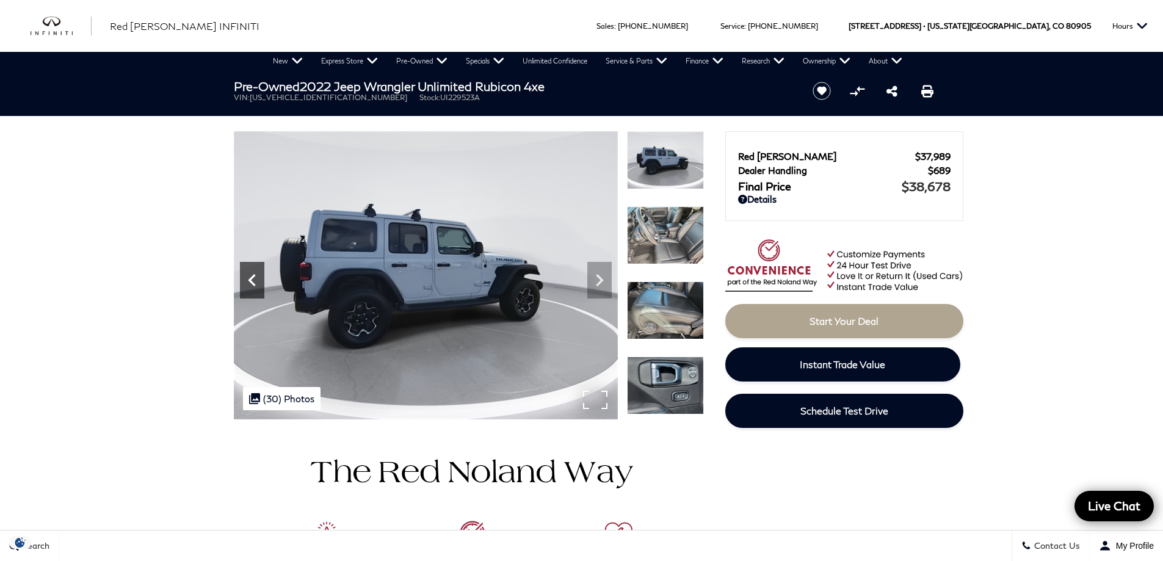
click at [249, 282] on icon "Previous" at bounding box center [252, 280] width 24 height 24
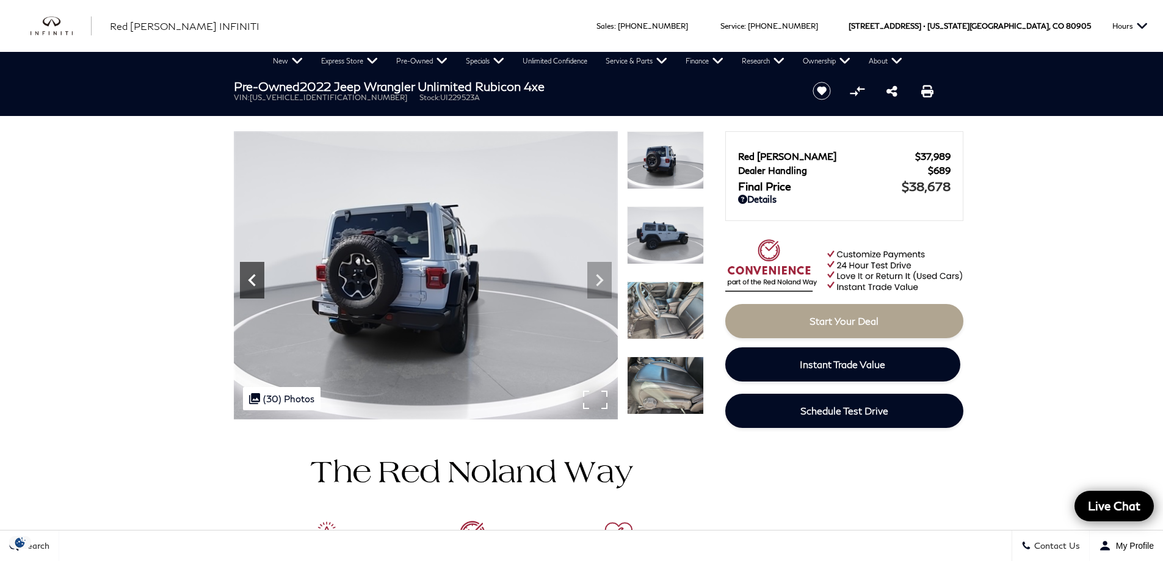
click at [249, 281] on icon "Previous" at bounding box center [251, 280] width 7 height 12
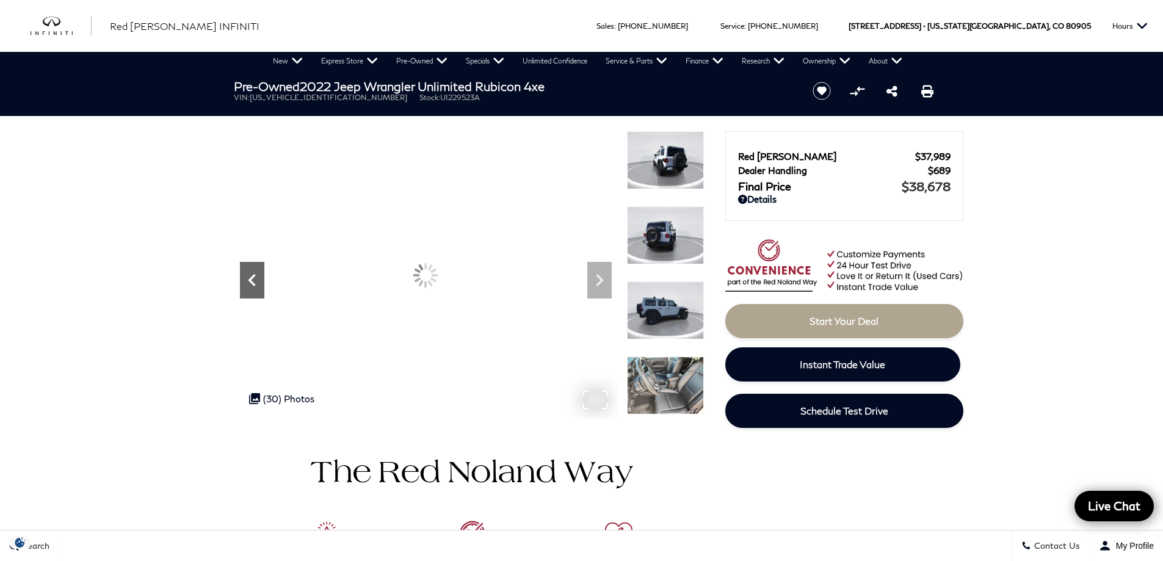
click at [249, 281] on icon "Previous" at bounding box center [251, 280] width 7 height 12
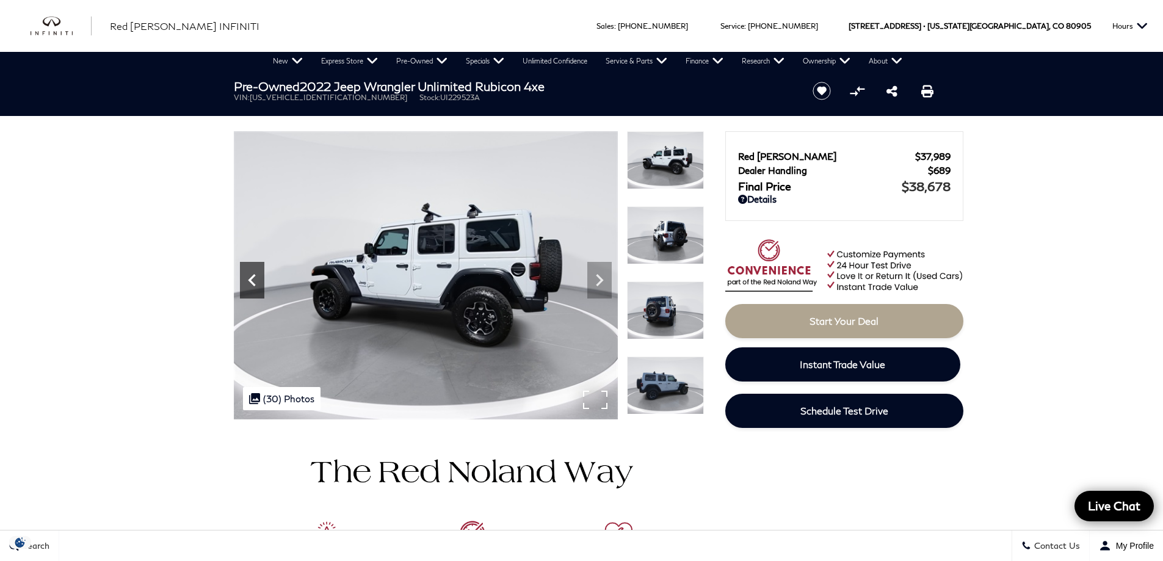
click at [249, 281] on icon "Previous" at bounding box center [251, 280] width 7 height 12
